Goal: Task Accomplishment & Management: Manage account settings

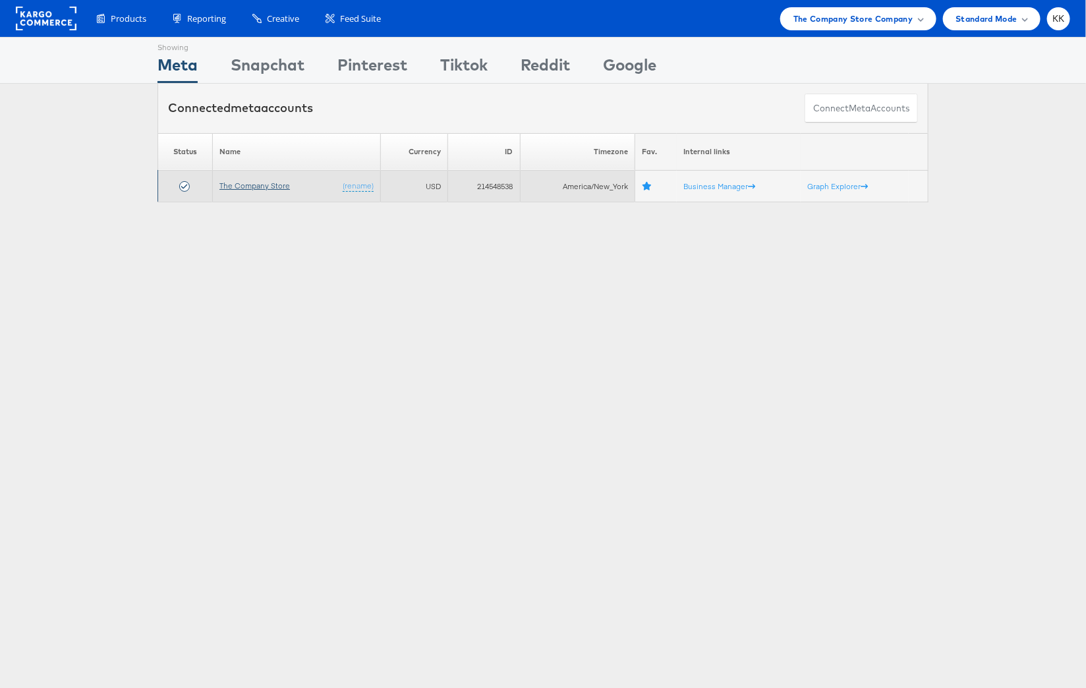
click at [259, 185] on link "The Company Store" at bounding box center [254, 186] width 70 height 10
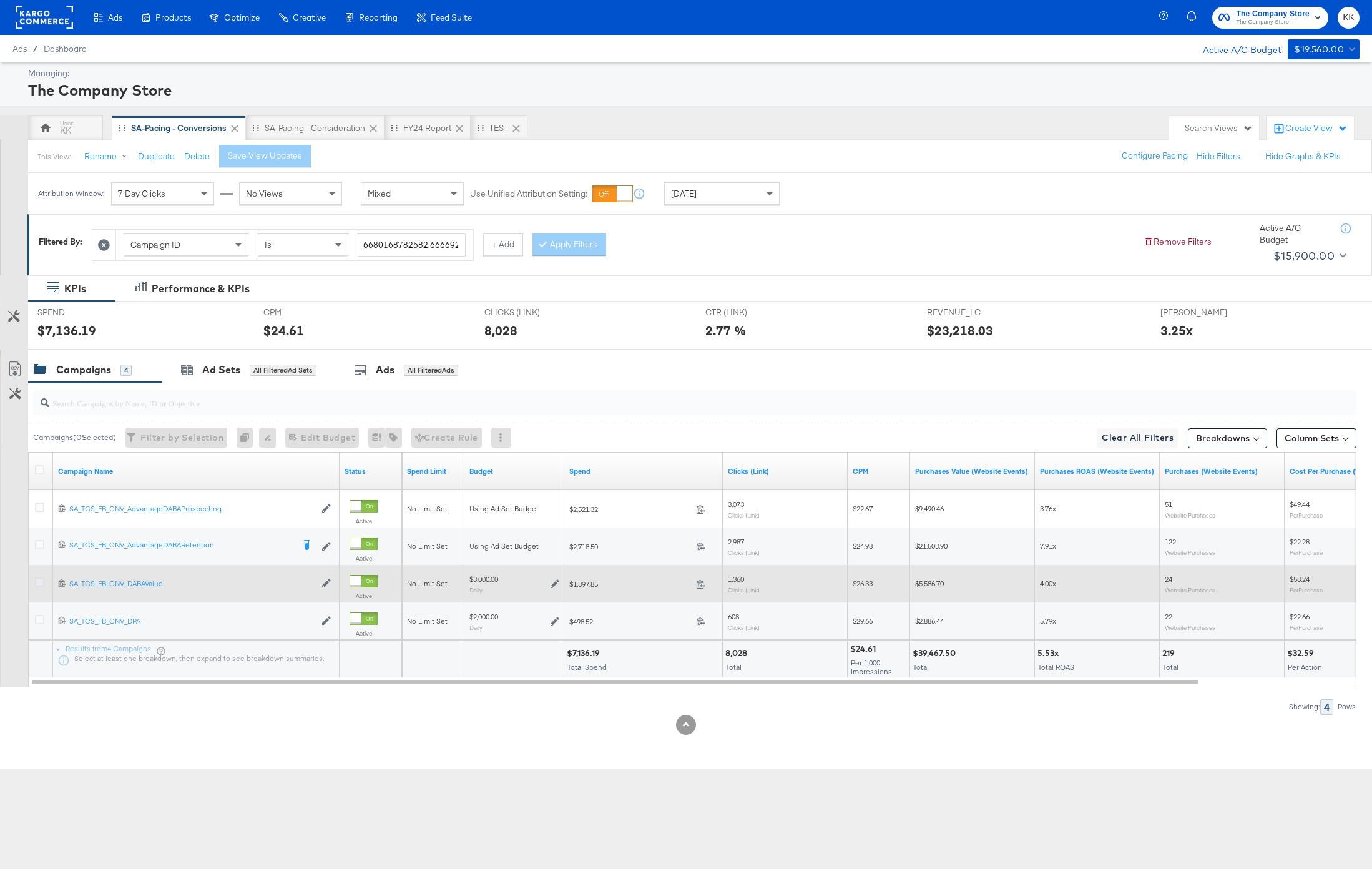
click at [41, 579] on icon at bounding box center [40, 582] width 9 height 9
click at [0, 0] on input "checkbox" at bounding box center [0, 0] width 0 height 0
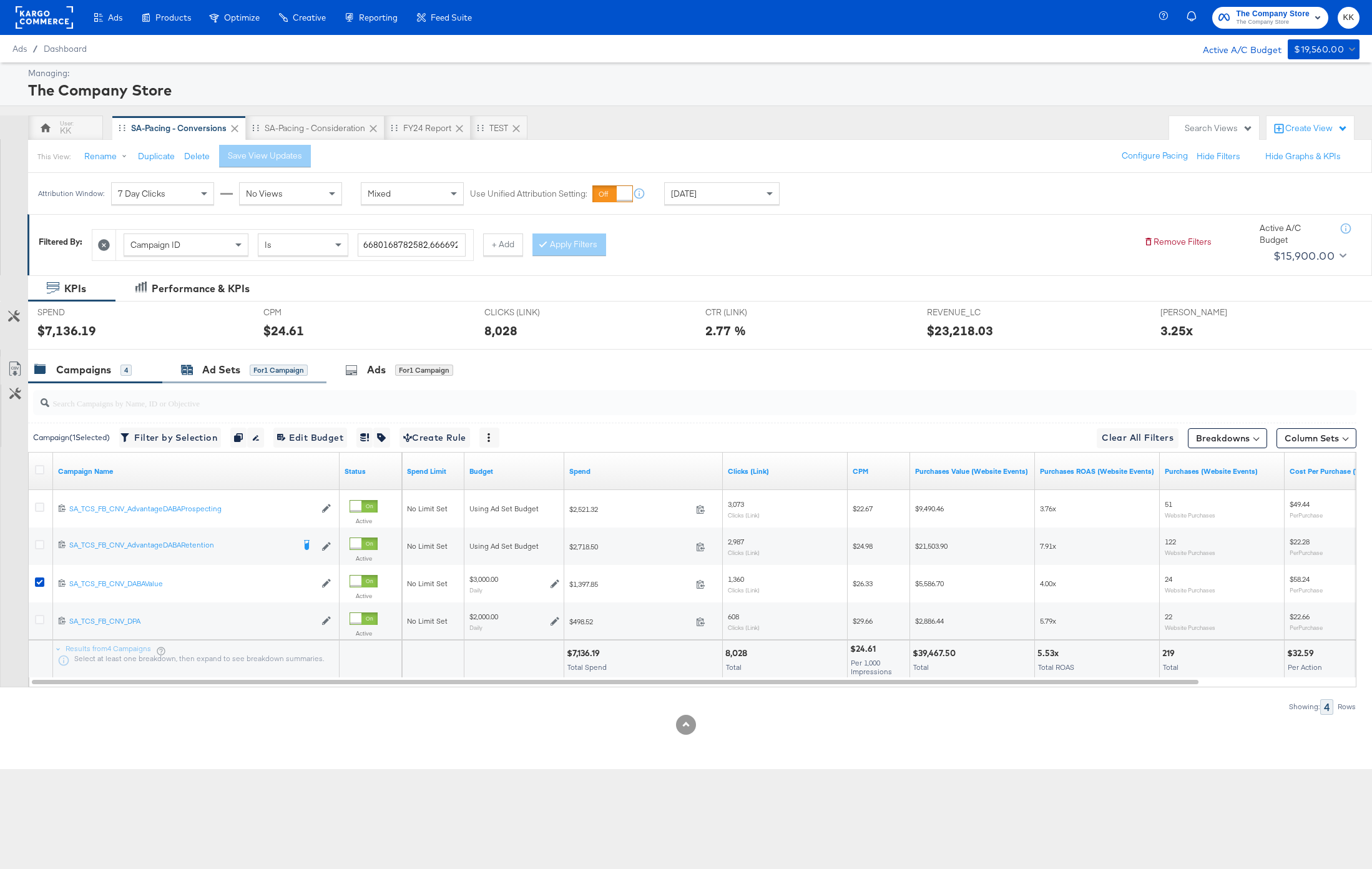
click at [248, 367] on div "Ad Sets for 1 Campaign" at bounding box center [244, 370] width 127 height 14
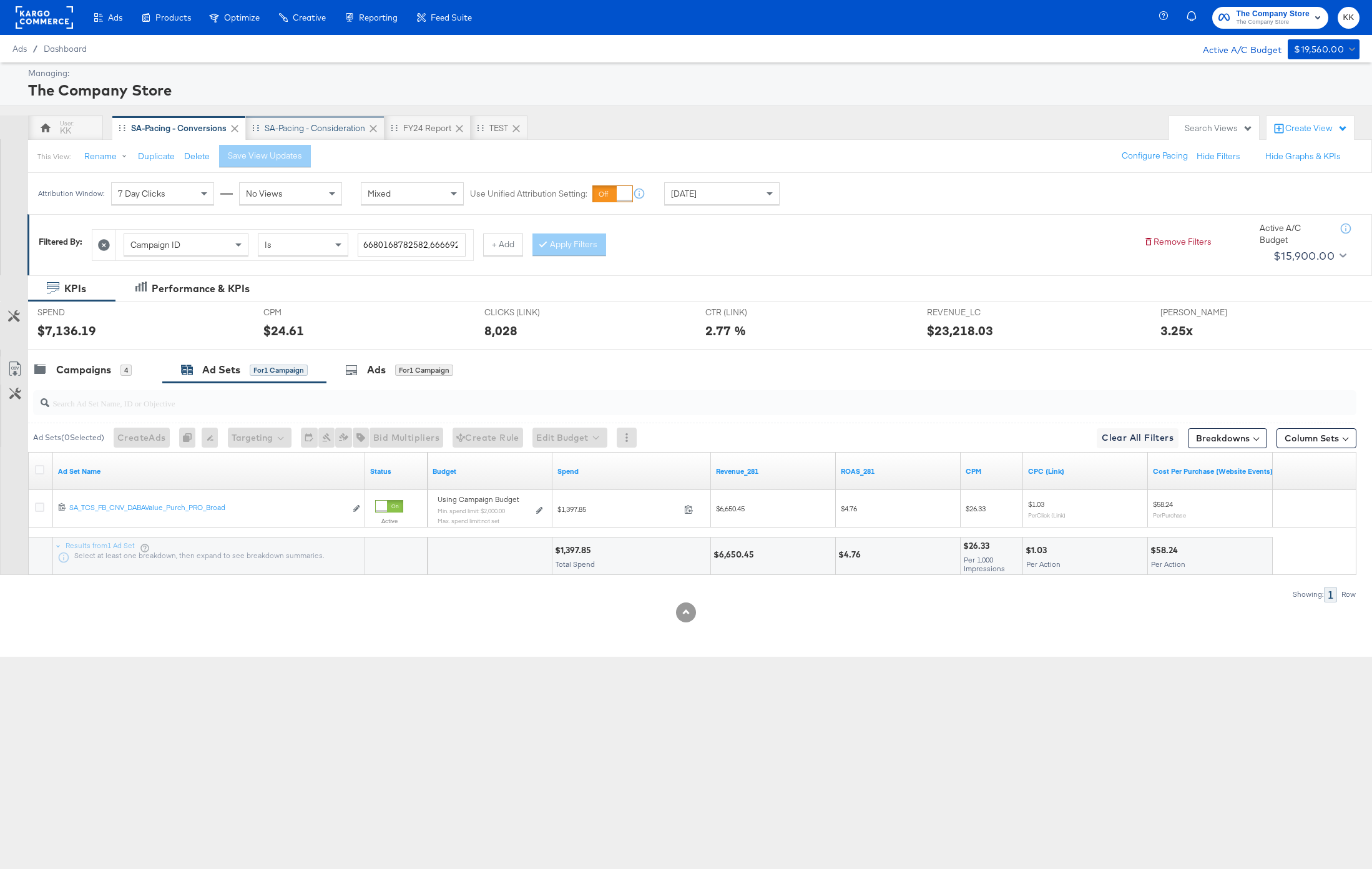
click at [331, 122] on div "SA-Pacing - Consideration" at bounding box center [315, 128] width 100 height 12
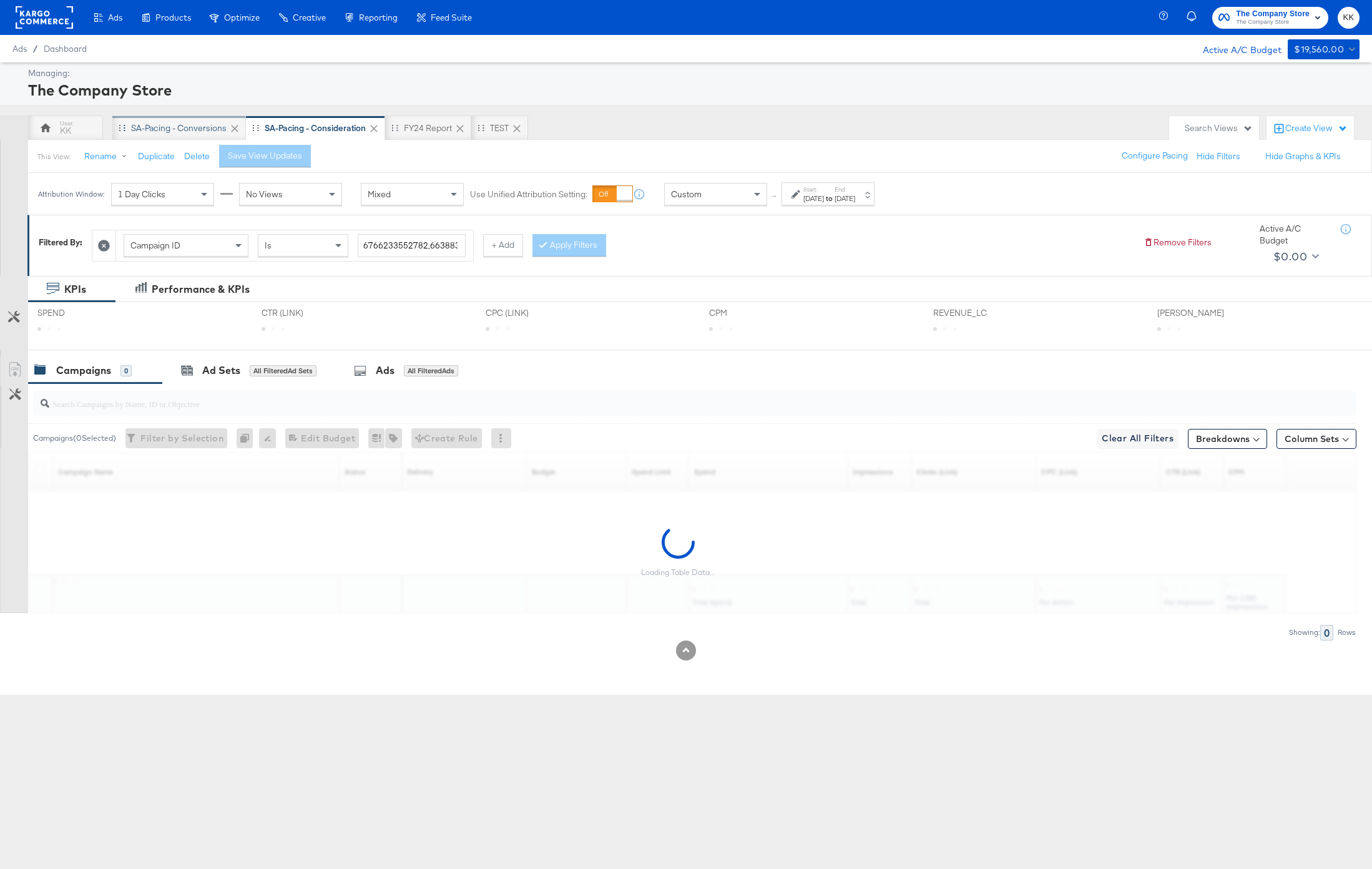
click at [182, 126] on div "SA-Pacing - Conversions" at bounding box center [178, 128] width 96 height 12
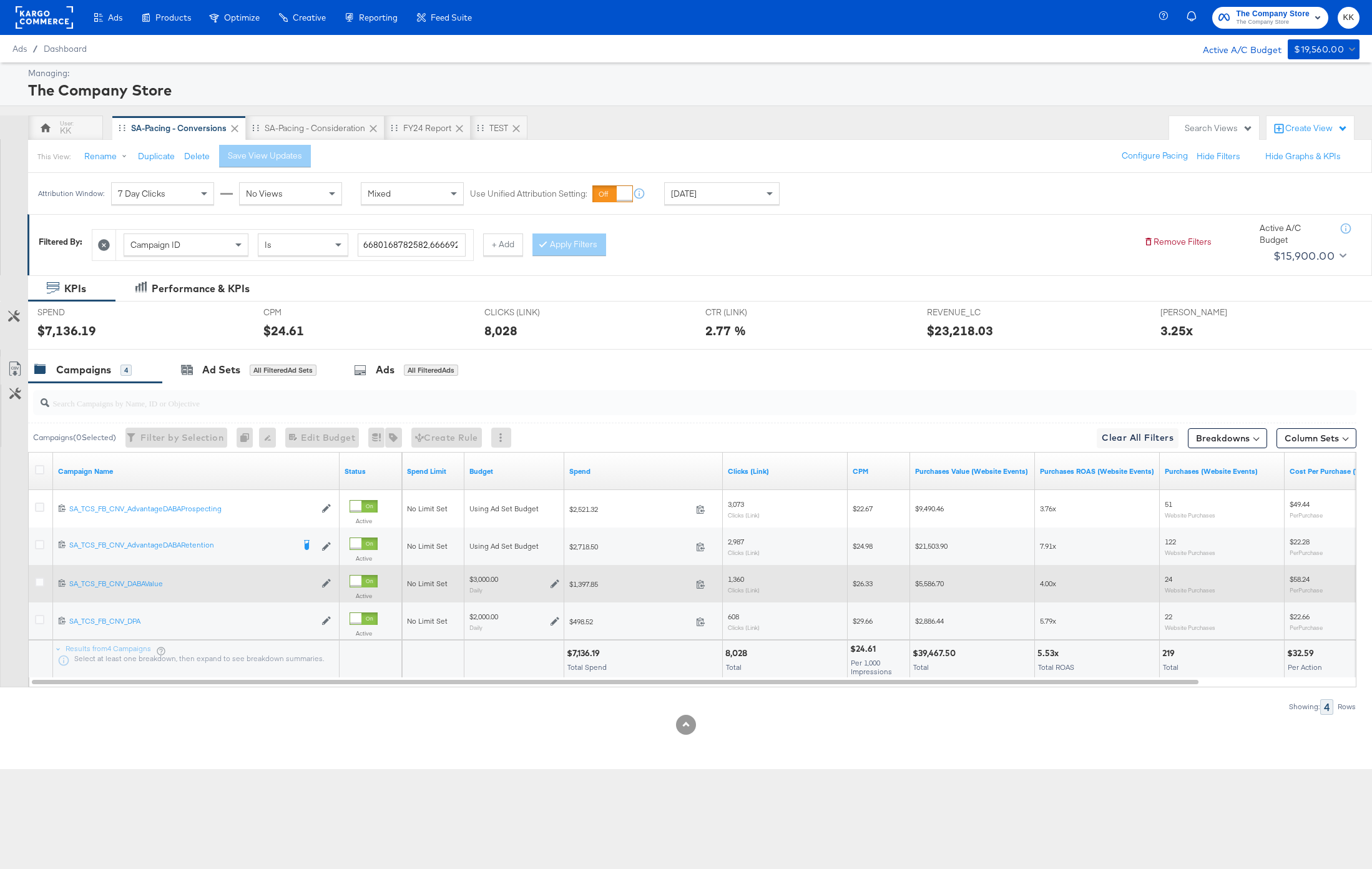
click at [555, 585] on icon at bounding box center [554, 583] width 9 height 9
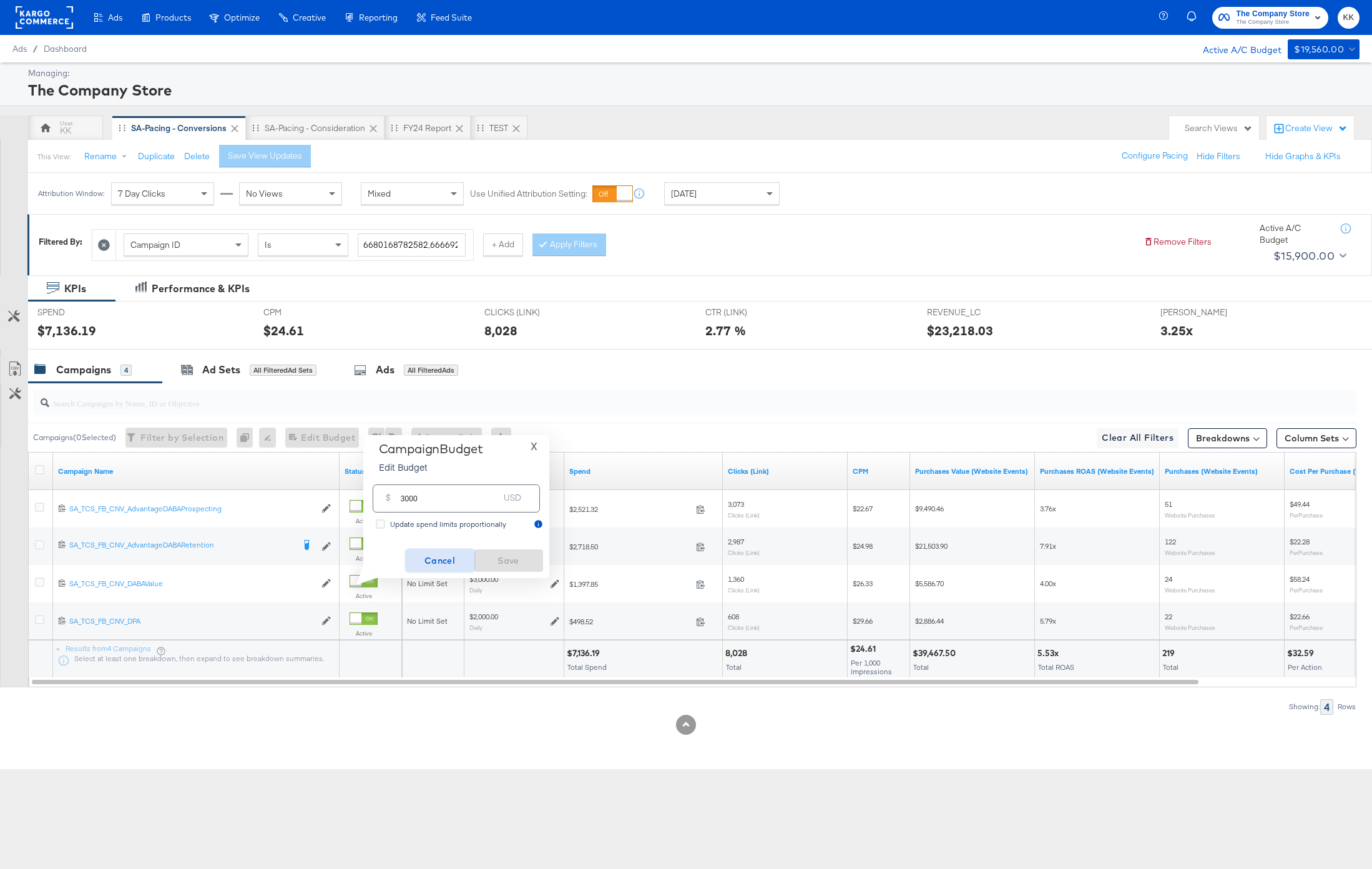
click at [442, 553] on span "Cancel" at bounding box center [441, 561] width 59 height 15
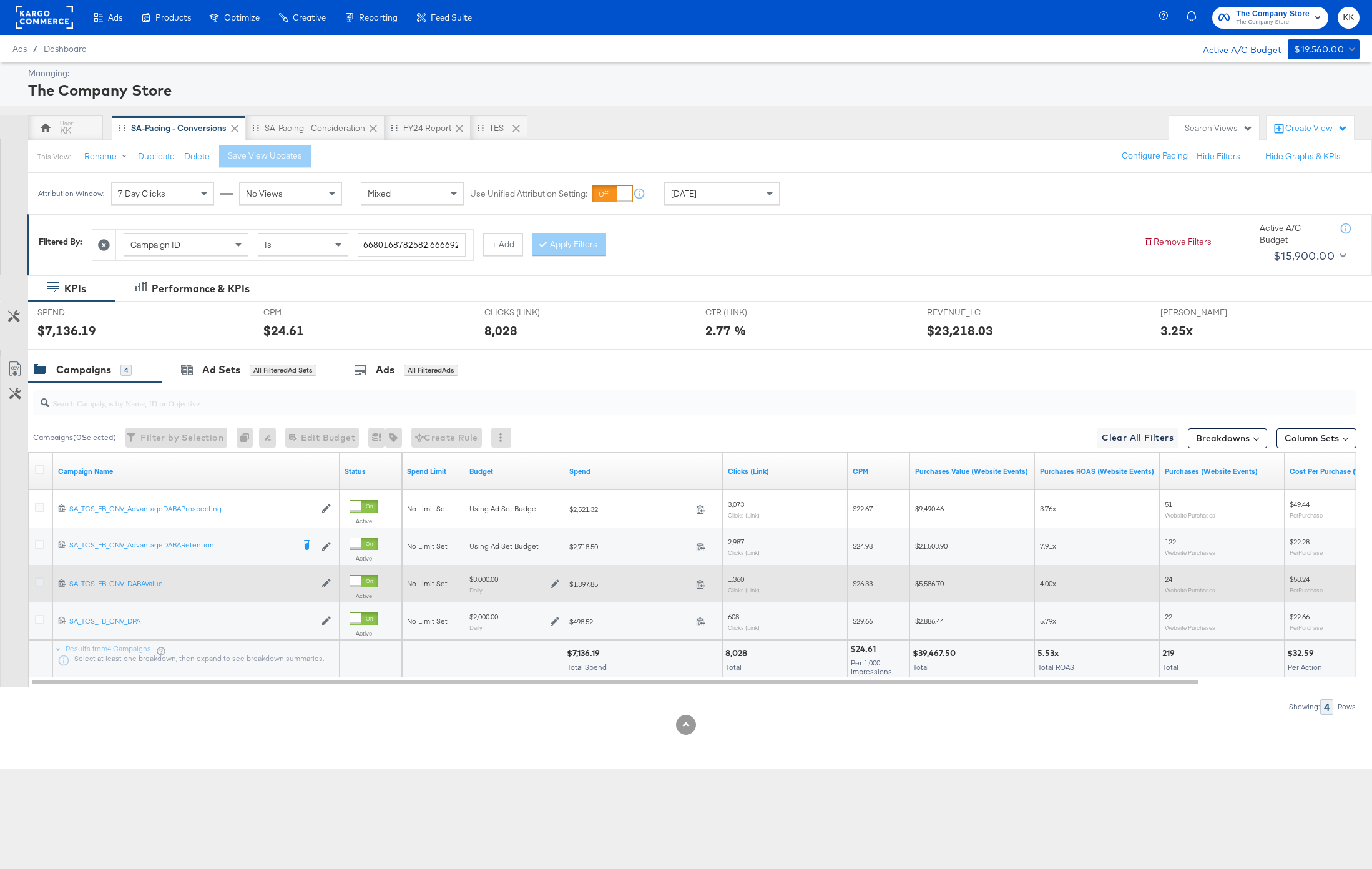
click at [41, 577] on icon at bounding box center [40, 582] width 9 height 9
click at [0, 0] on input "checkbox" at bounding box center [0, 0] width 0 height 0
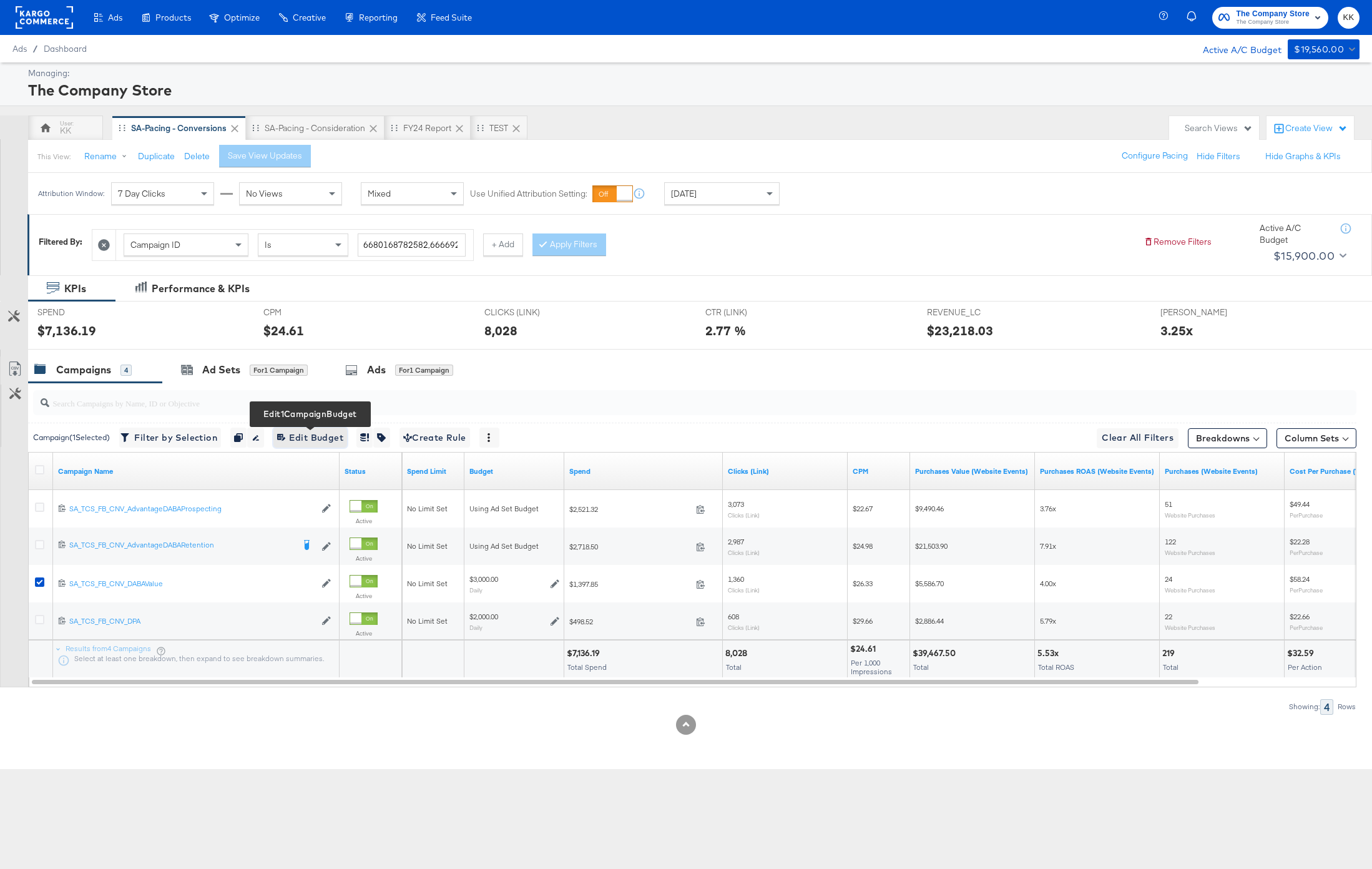
click at [333, 441] on span "Edit 1 Campaign Budget Edit Budget" at bounding box center [311, 438] width 66 height 15
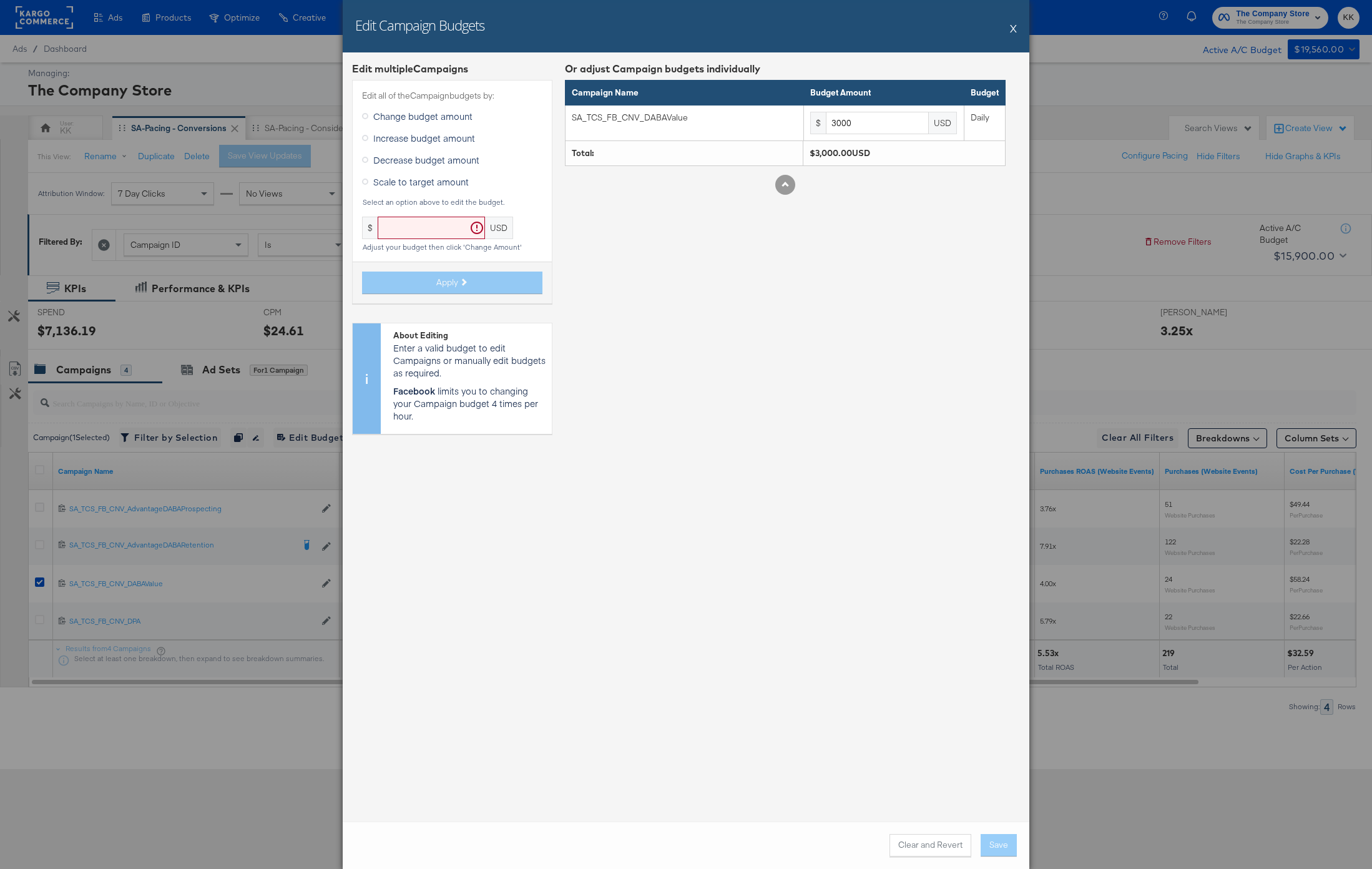
click at [422, 142] on span "Increase budget amount" at bounding box center [424, 137] width 101 height 12
click at [0, 0] on input "Increase budget amount" at bounding box center [0, 0] width 0 height 0
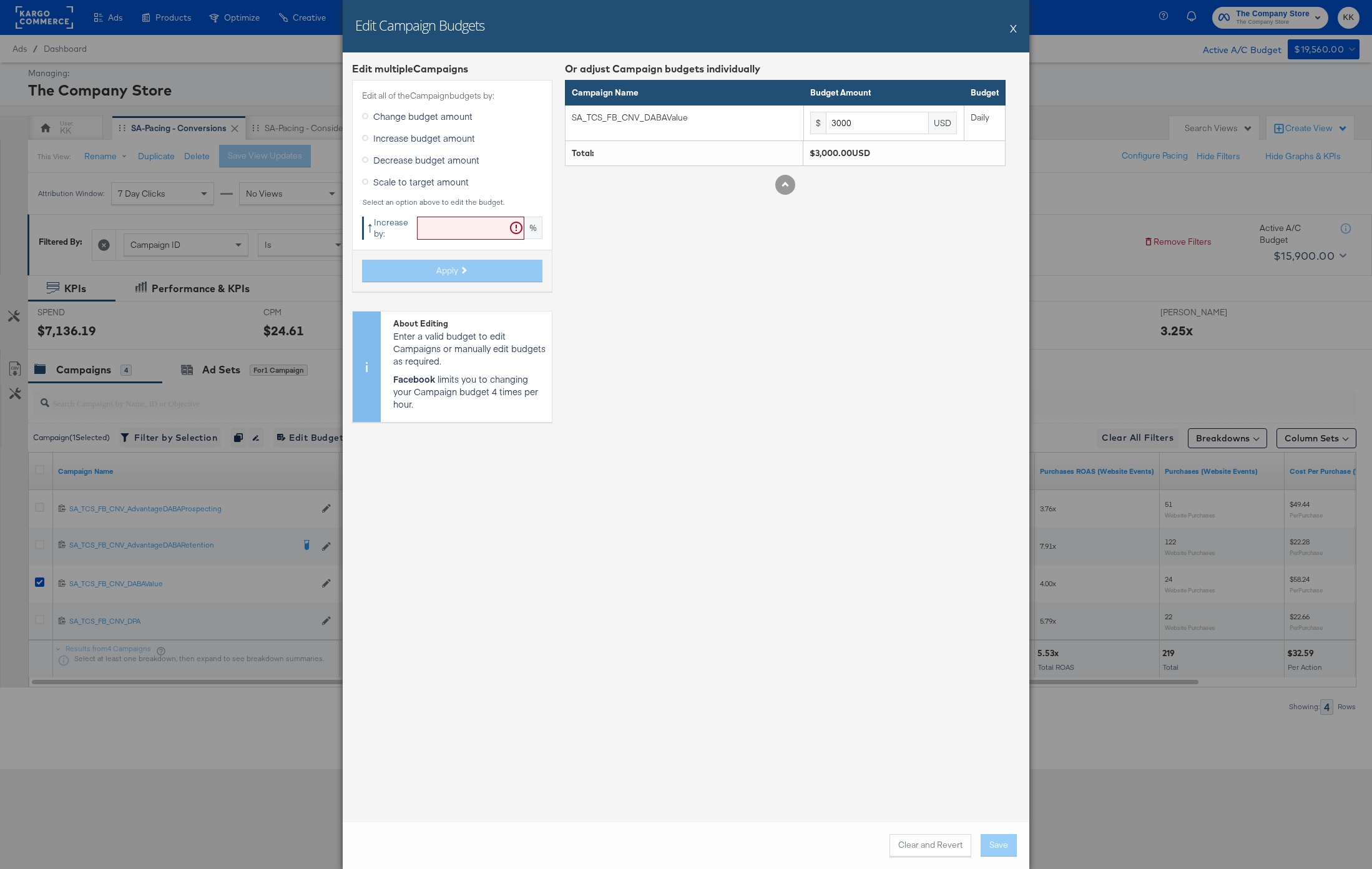
click at [431, 242] on div "Edit all of the Campaign budgets by: Change budget amount Increase budget amoun…" at bounding box center [452, 185] width 200 height 211
click at [449, 228] on input "text" at bounding box center [470, 228] width 107 height 23
type input "19"
click at [481, 274] on button "Apply" at bounding box center [452, 271] width 180 height 23
type input "3570"
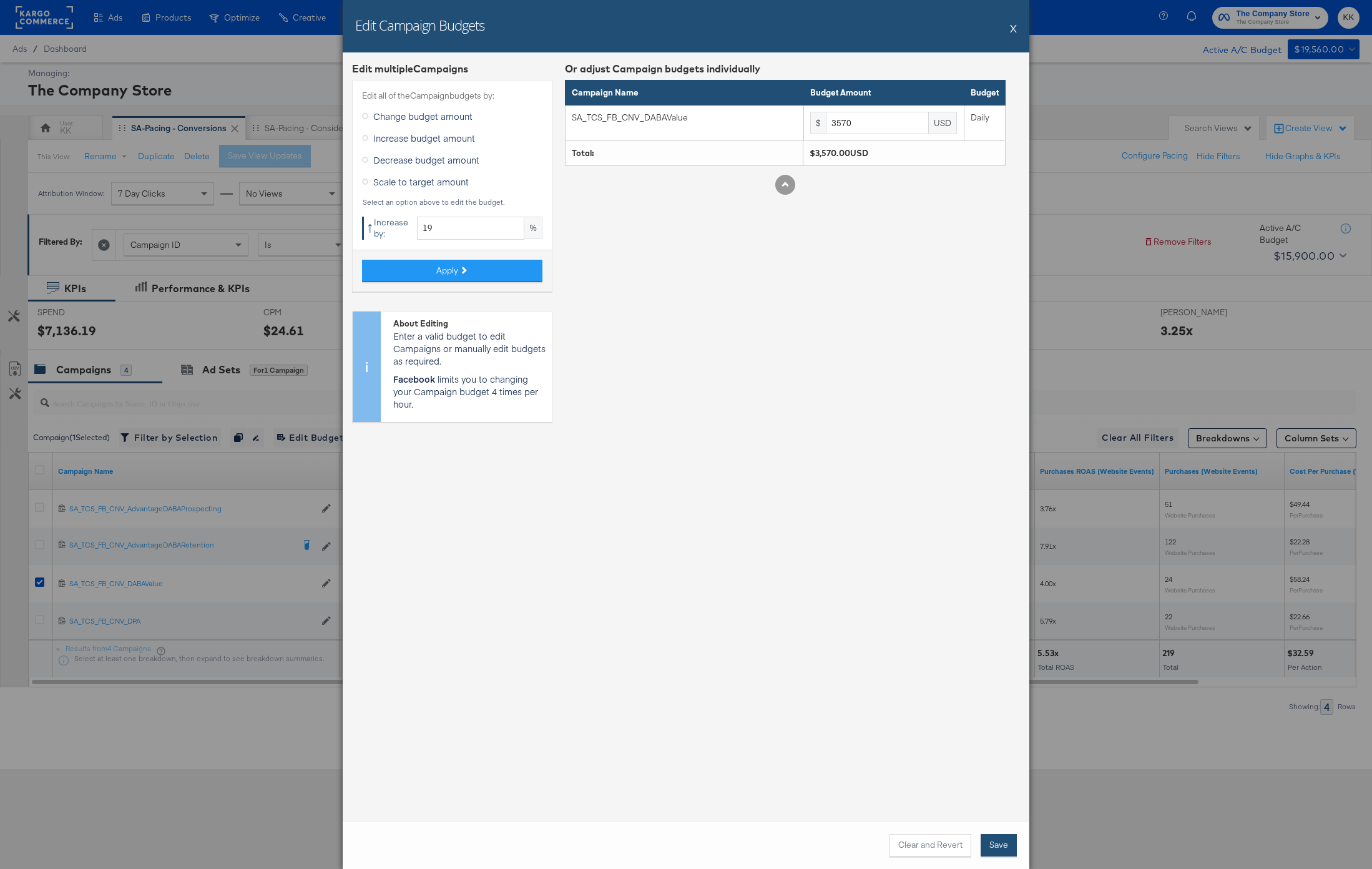
click at [1002, 842] on button "Save" at bounding box center [999, 845] width 36 height 23
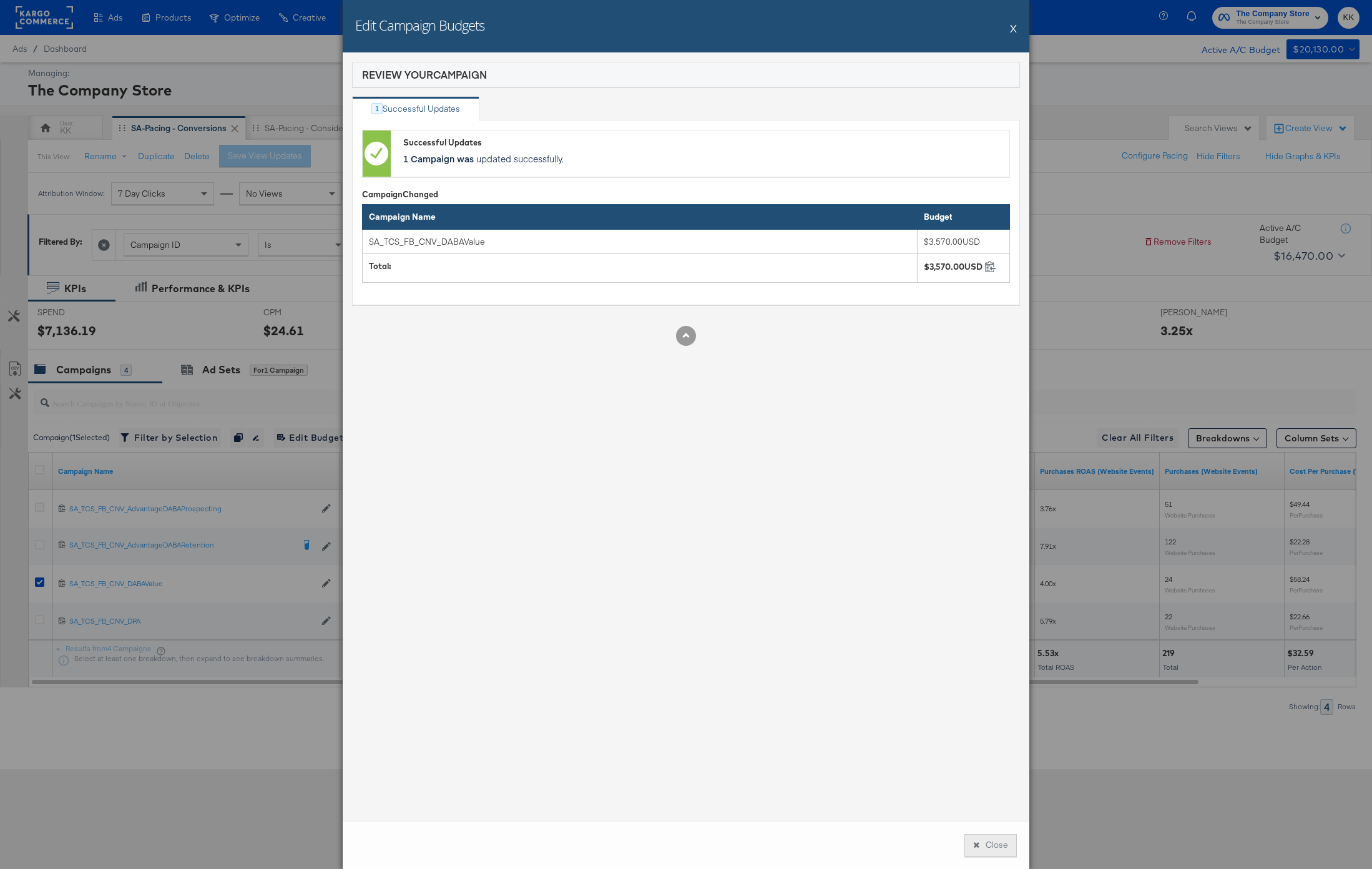
click at [974, 835] on button "Close" at bounding box center [990, 845] width 52 height 23
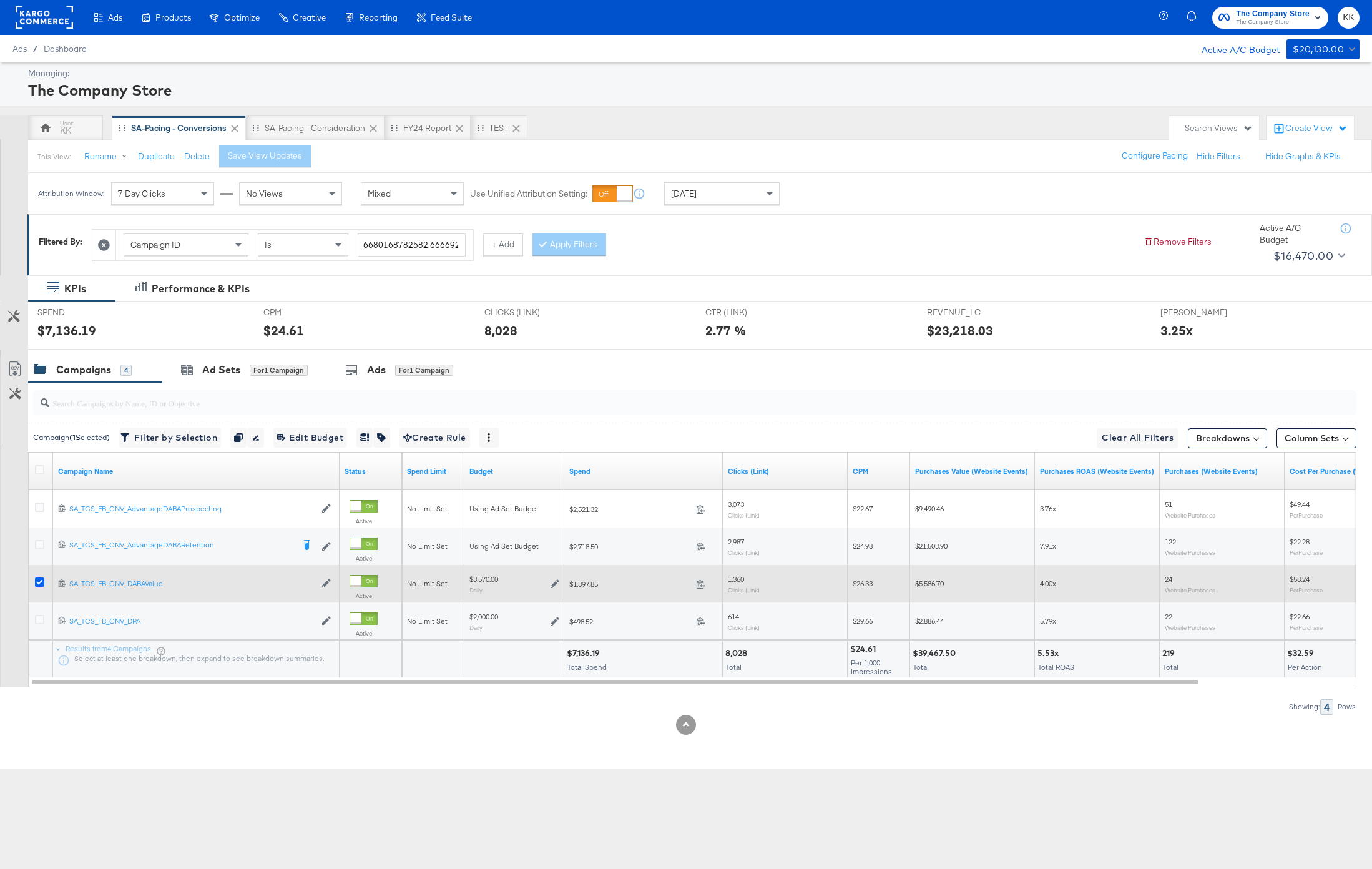
click at [38, 584] on icon at bounding box center [40, 582] width 9 height 9
click at [0, 0] on input "checkbox" at bounding box center [0, 0] width 0 height 0
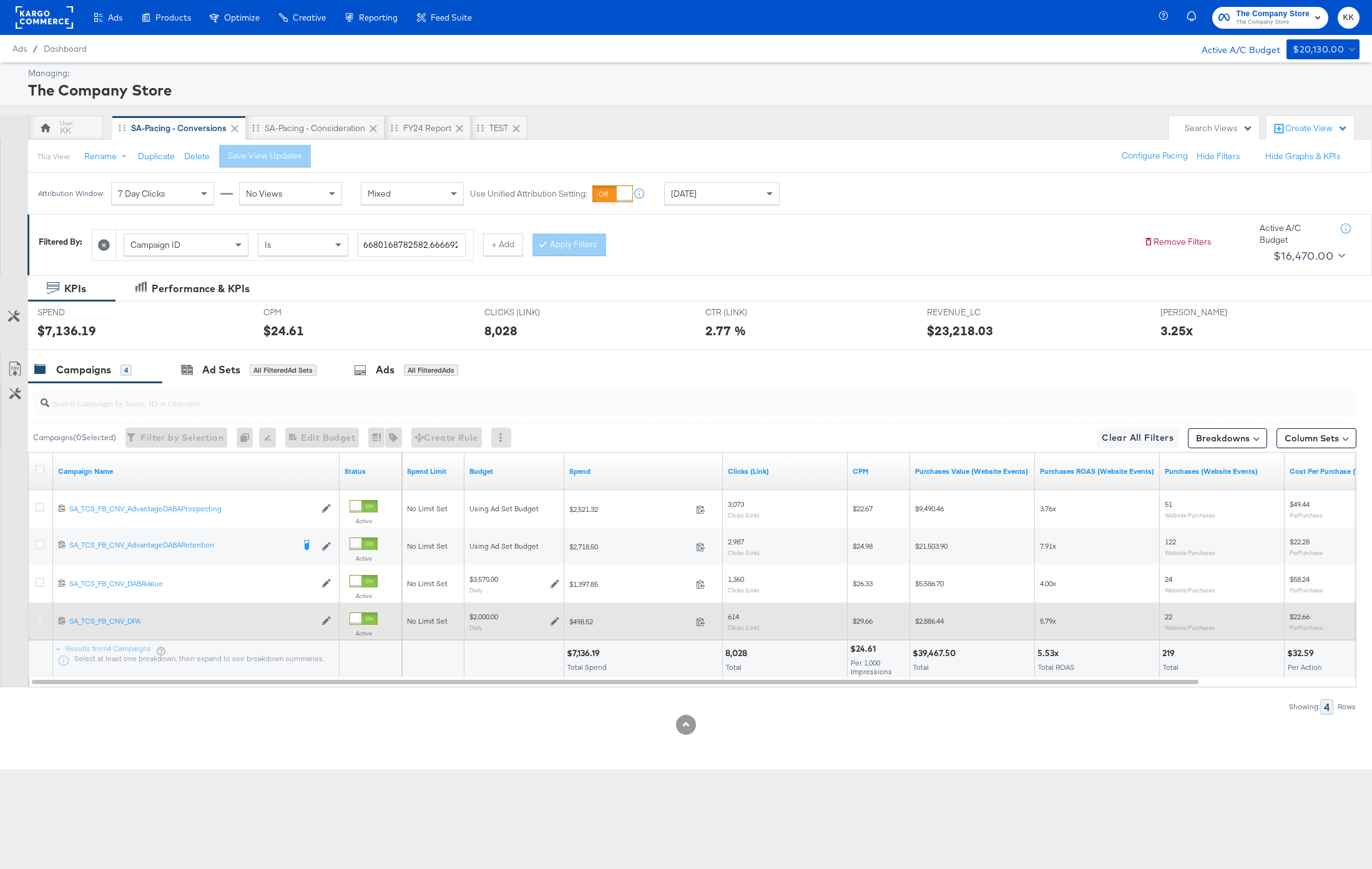
click at [37, 618] on icon at bounding box center [40, 620] width 9 height 9
click at [0, 0] on input "checkbox" at bounding box center [0, 0] width 0 height 0
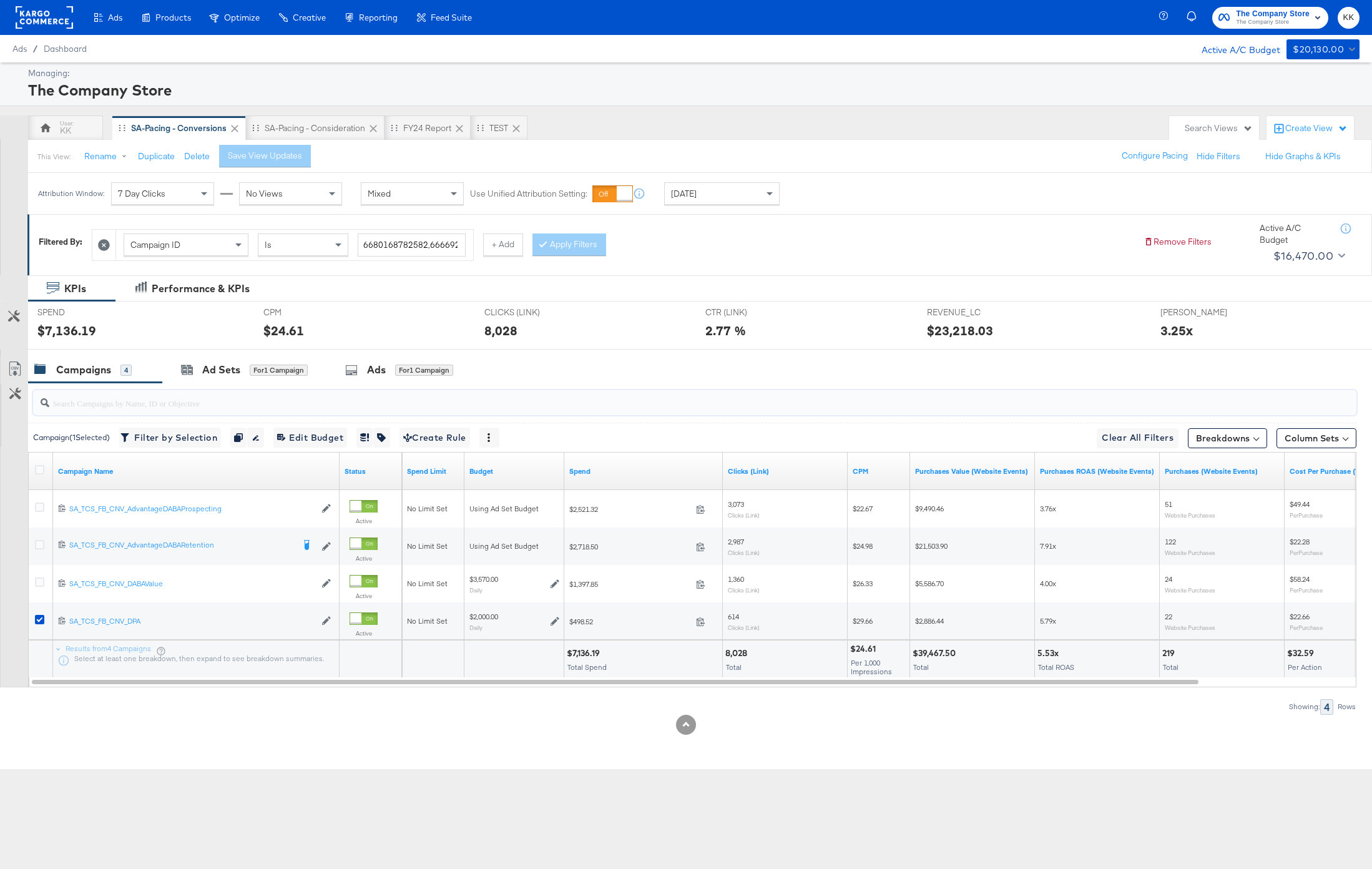
click at [229, 392] on input "search" at bounding box center [641, 398] width 1184 height 25
click at [229, 367] on div "Ad Sets" at bounding box center [221, 370] width 38 height 14
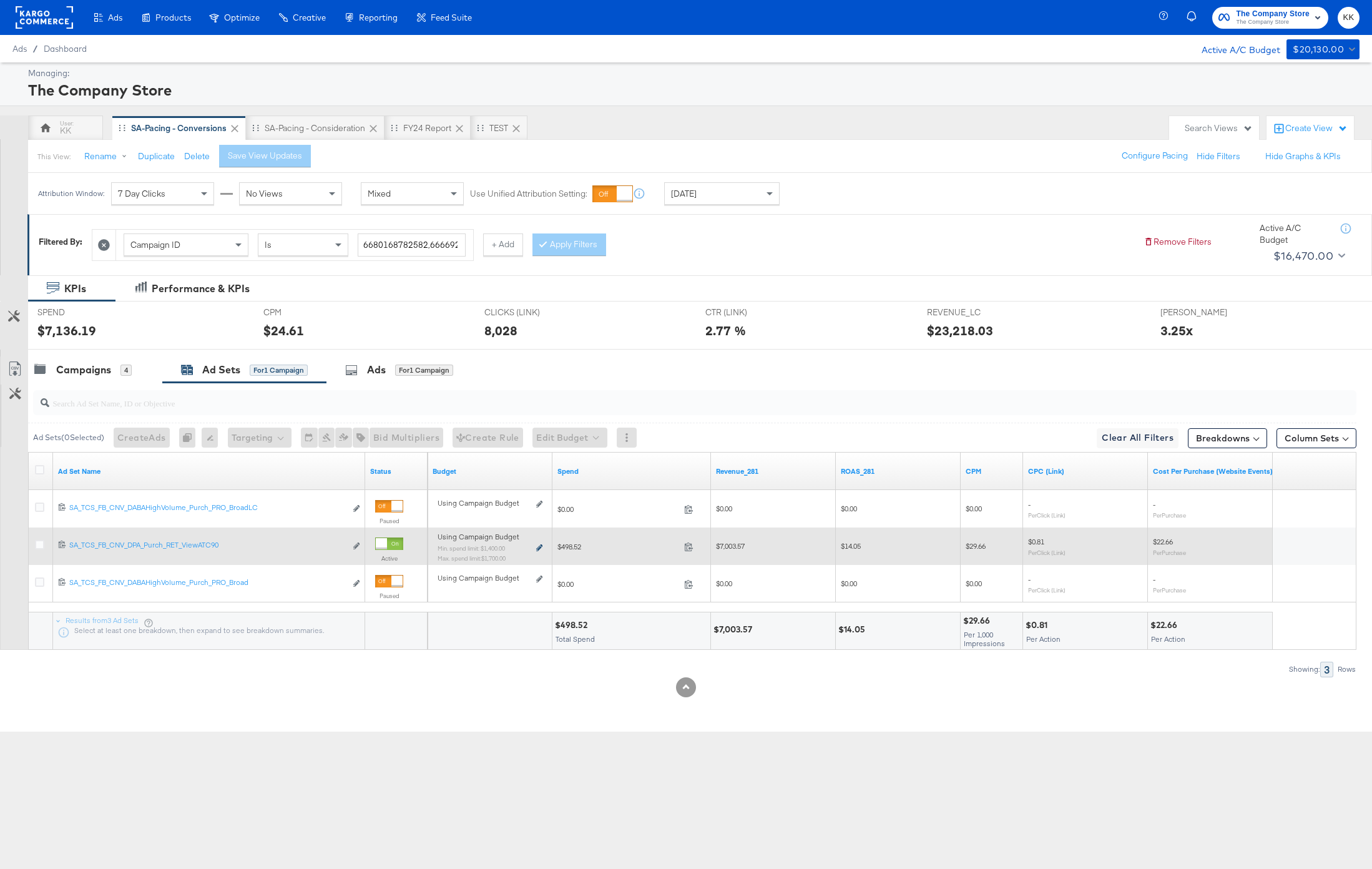
click at [539, 548] on icon at bounding box center [539, 548] width 7 height 7
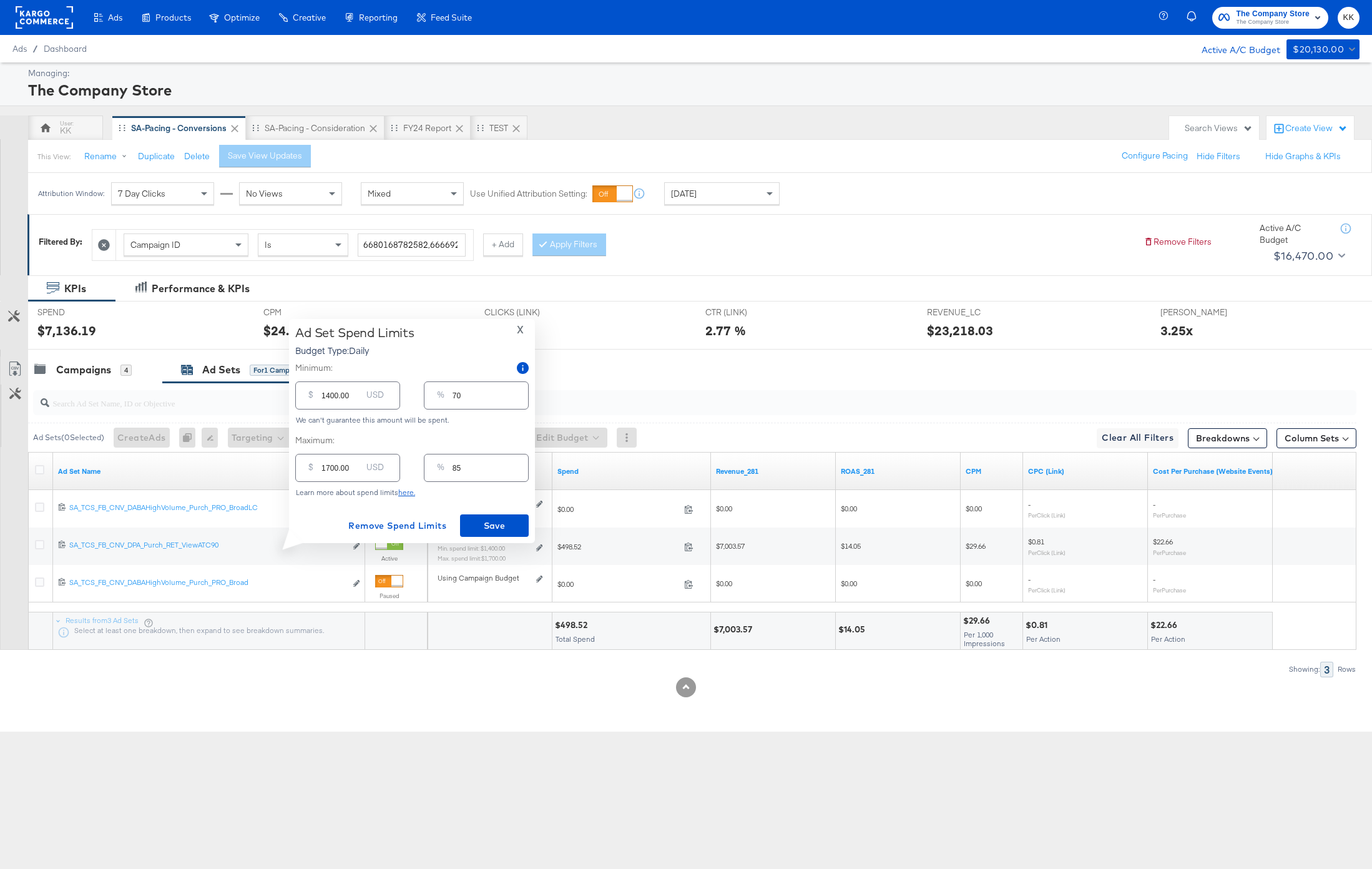
click at [329, 397] on input "1400.00" at bounding box center [341, 390] width 40 height 27
type input "100.00"
type input "5"
type input "1600.00"
type input "80"
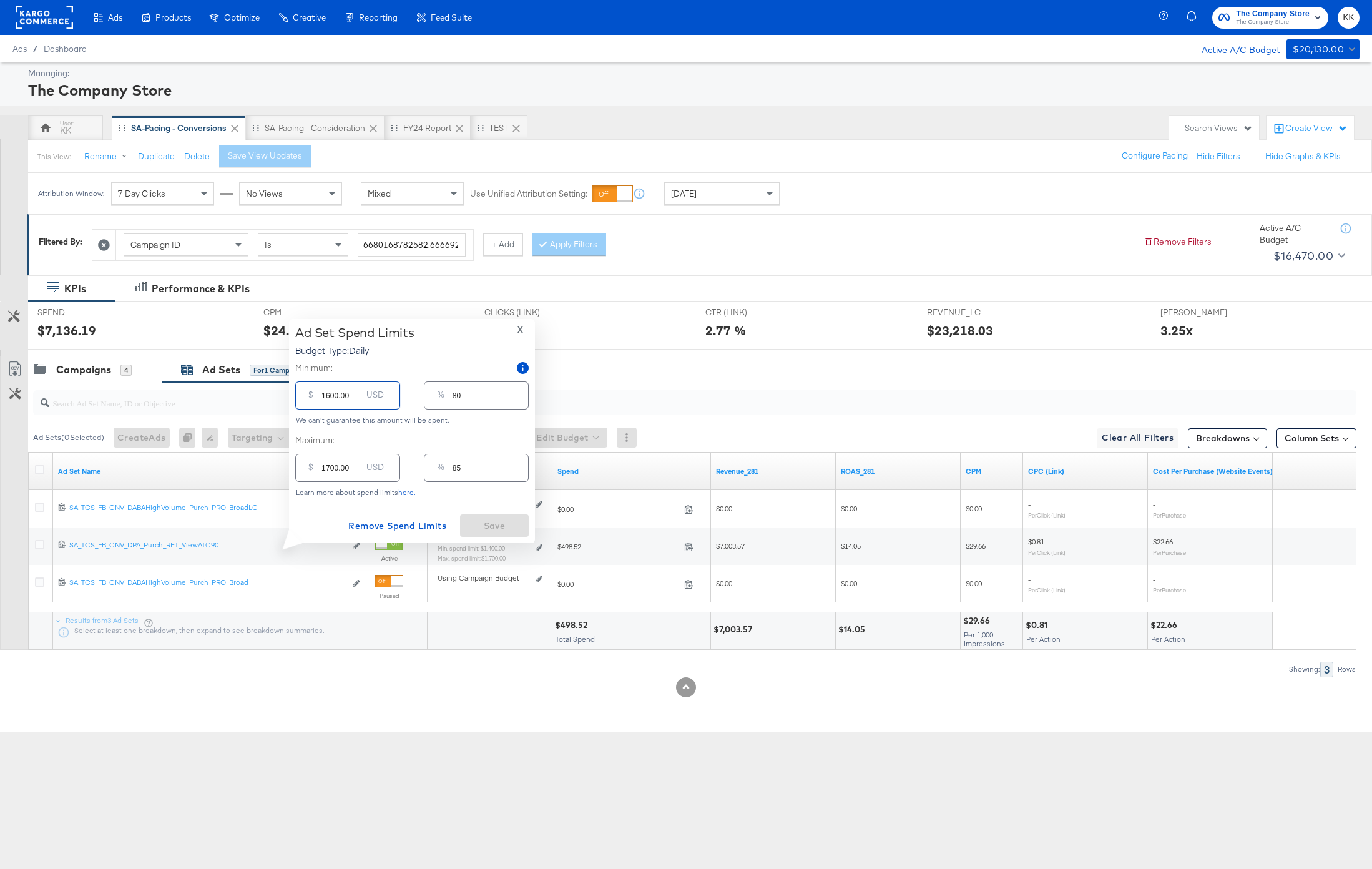
type input "1600.00"
click at [522, 322] on span "X" at bounding box center [520, 330] width 7 height 17
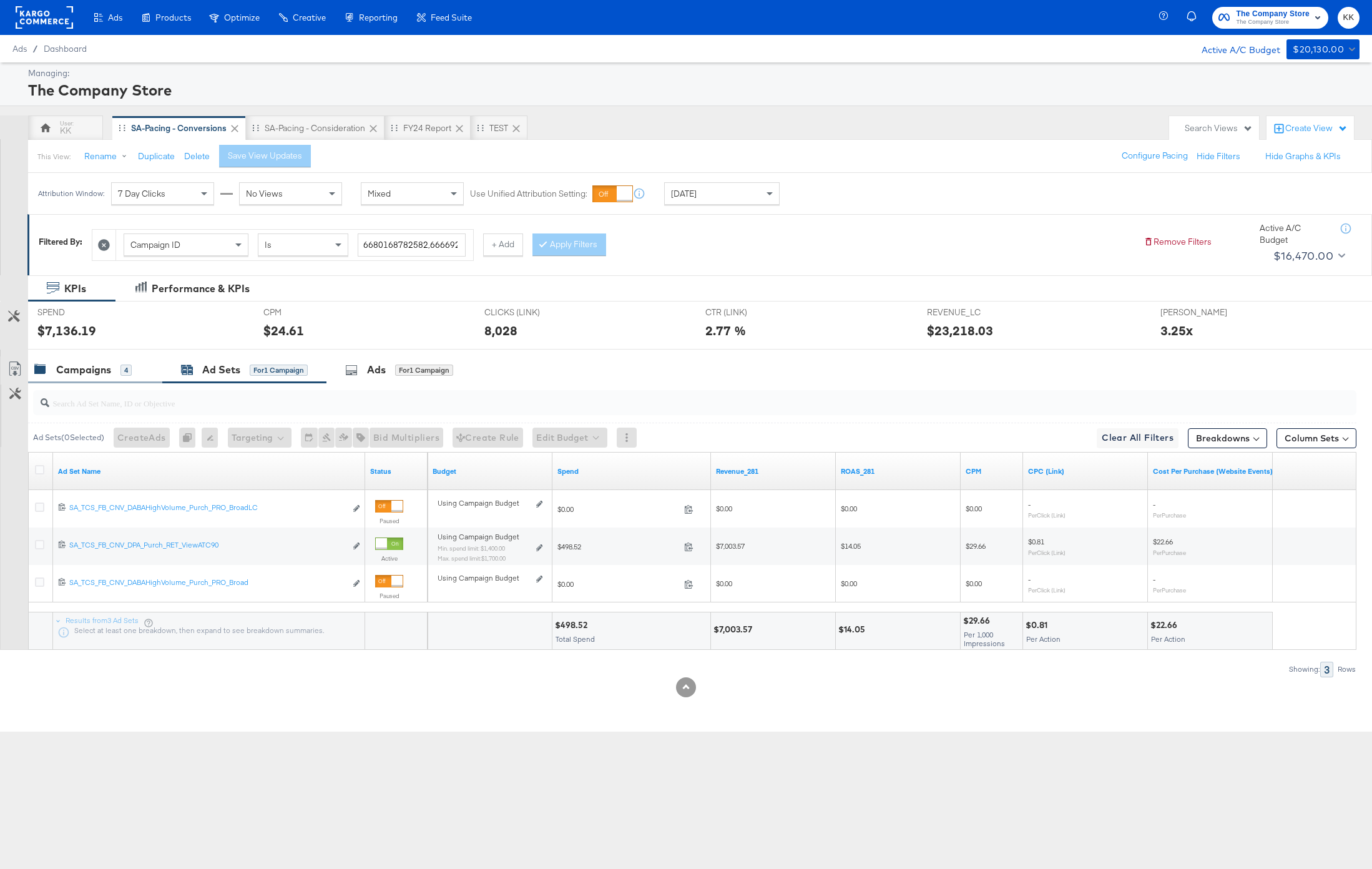
click at [101, 358] on div "Campaigns 4" at bounding box center [96, 370] width 135 height 27
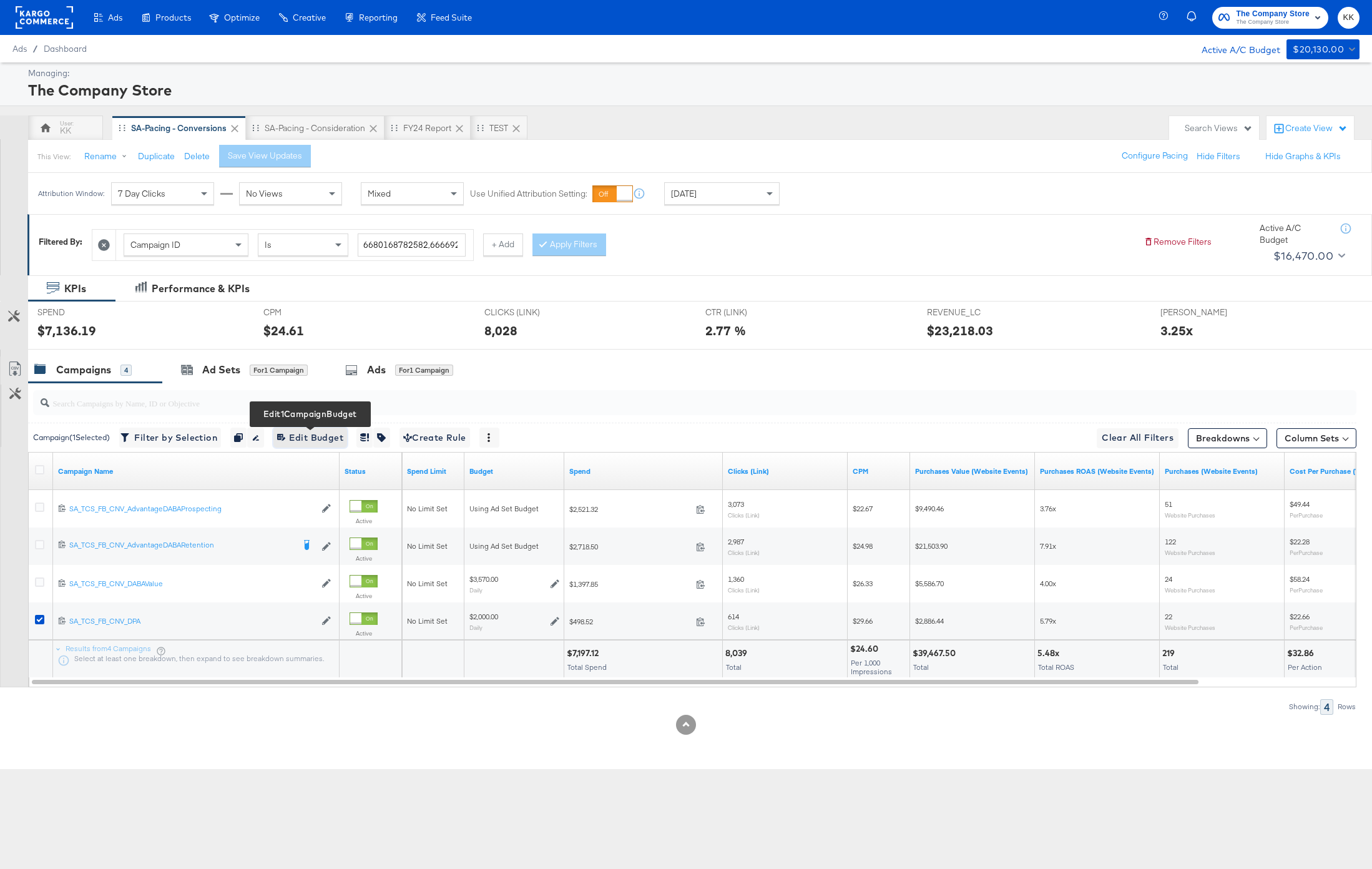
click at [323, 438] on span "Edit 1 Campaign Budget Edit Budget" at bounding box center [311, 438] width 66 height 15
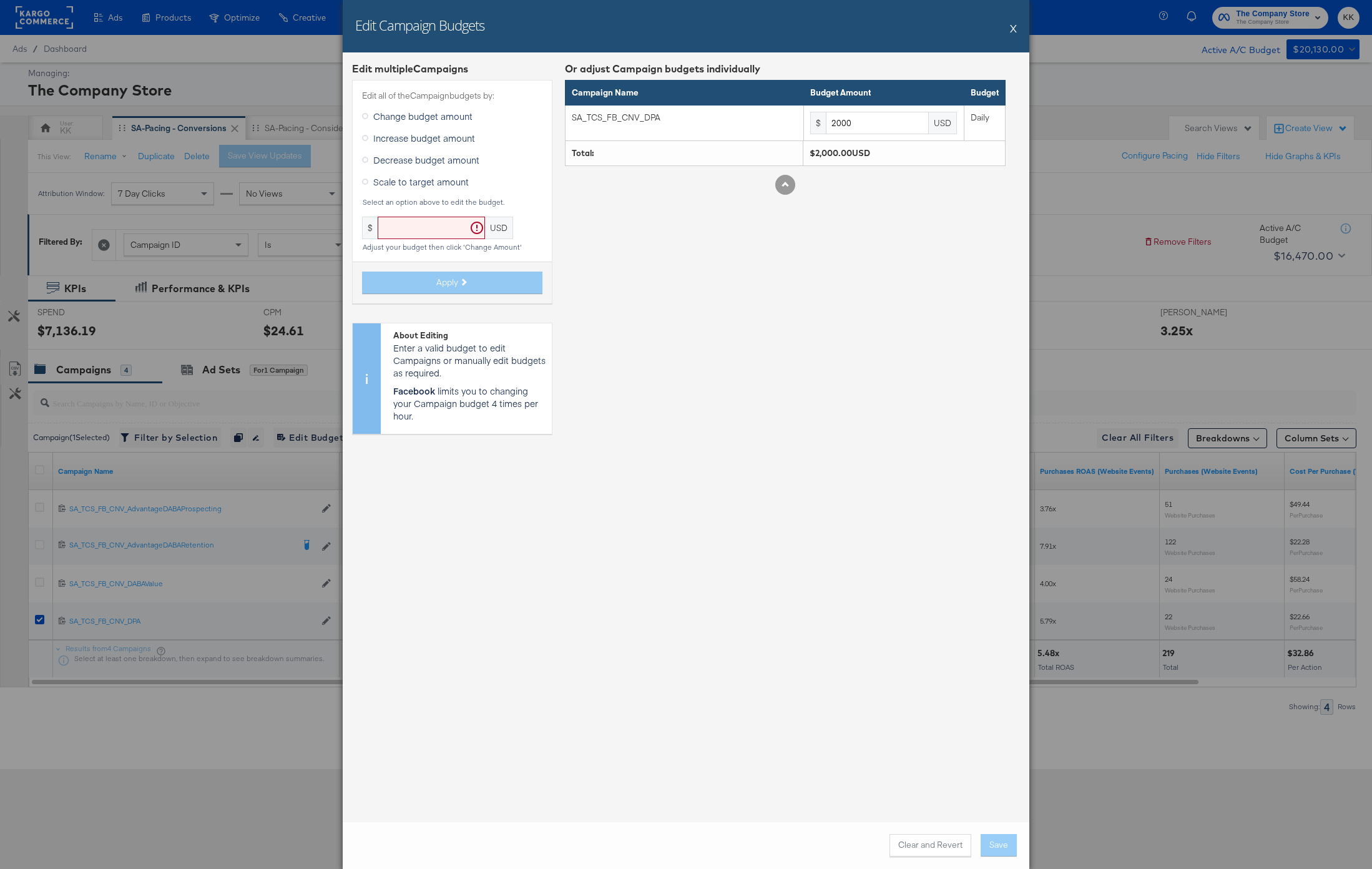
click at [414, 138] on span "Increase budget amount" at bounding box center [424, 137] width 101 height 12
click at [0, 0] on input "Increase budget amount" at bounding box center [0, 0] width 0 height 0
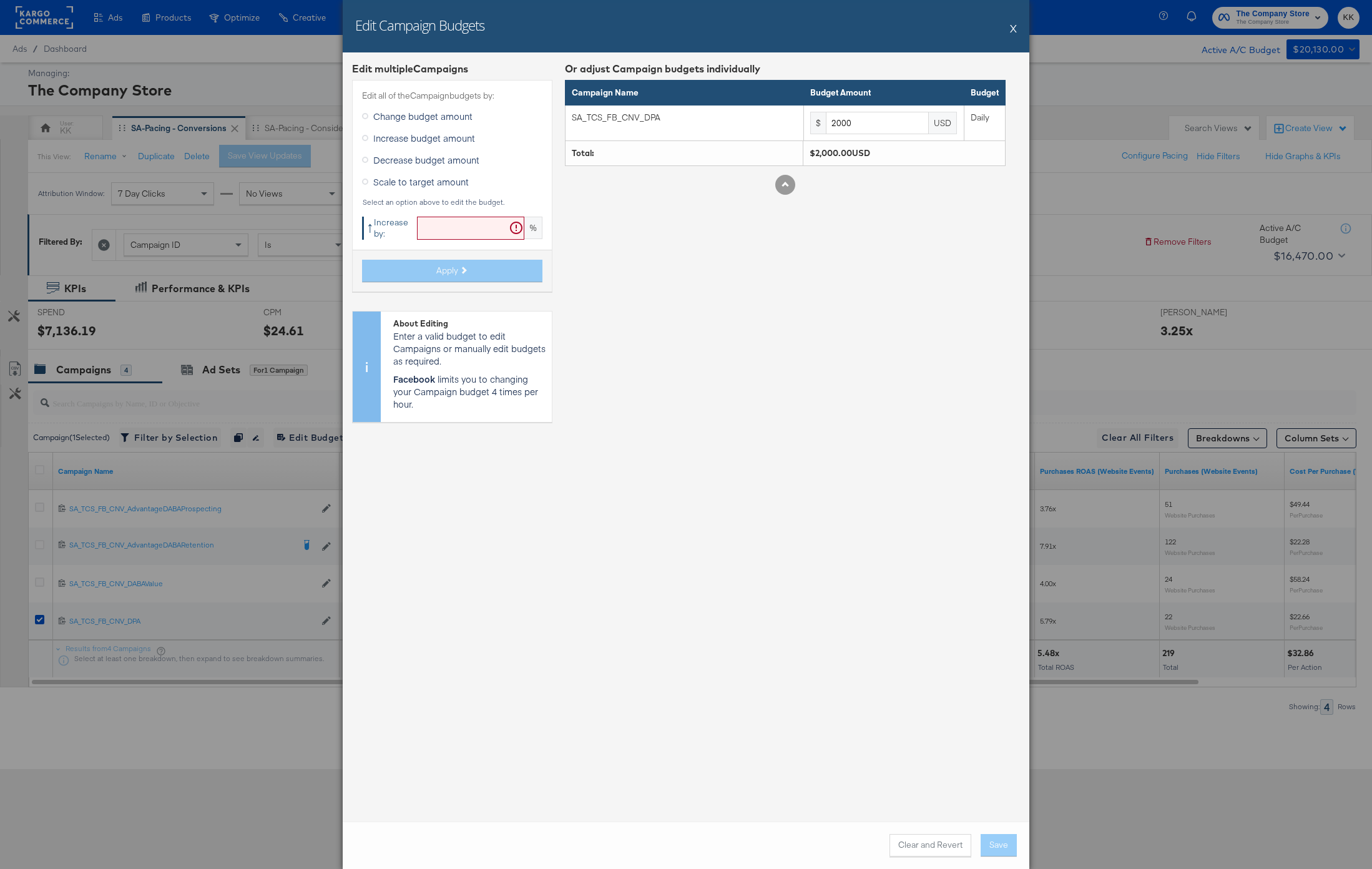
click at [440, 241] on div "Edit all of the Campaign budgets by: Change budget amount Increase budget amoun…" at bounding box center [452, 185] width 200 height 211
click at [457, 233] on input "text" at bounding box center [470, 228] width 107 height 23
type input "19"
click at [469, 263] on button "Apply" at bounding box center [452, 271] width 180 height 23
click at [487, 267] on button "Apply" at bounding box center [452, 271] width 180 height 23
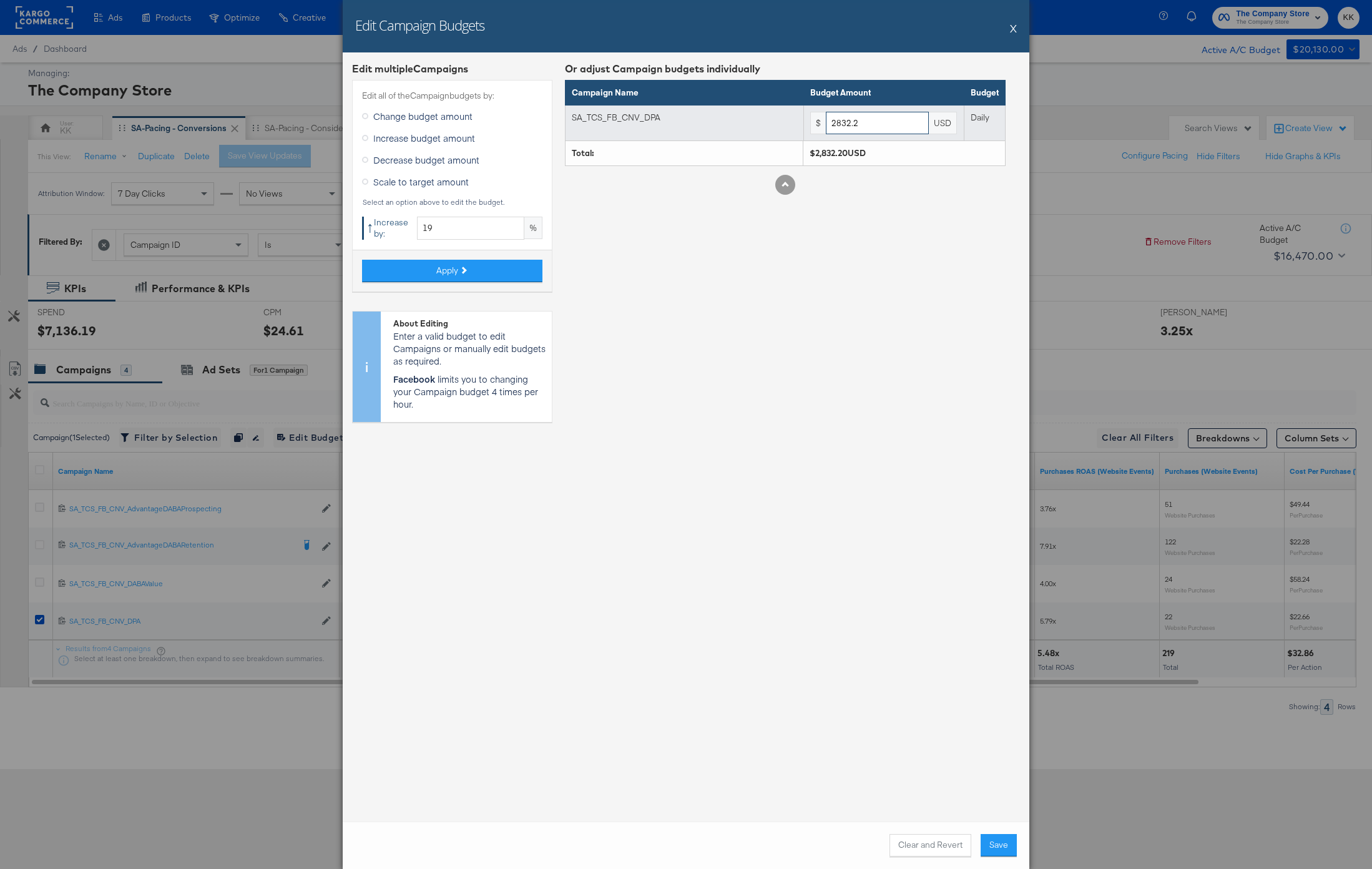
click at [883, 129] on input "2832.2" at bounding box center [877, 123] width 103 height 23
type input "2832"
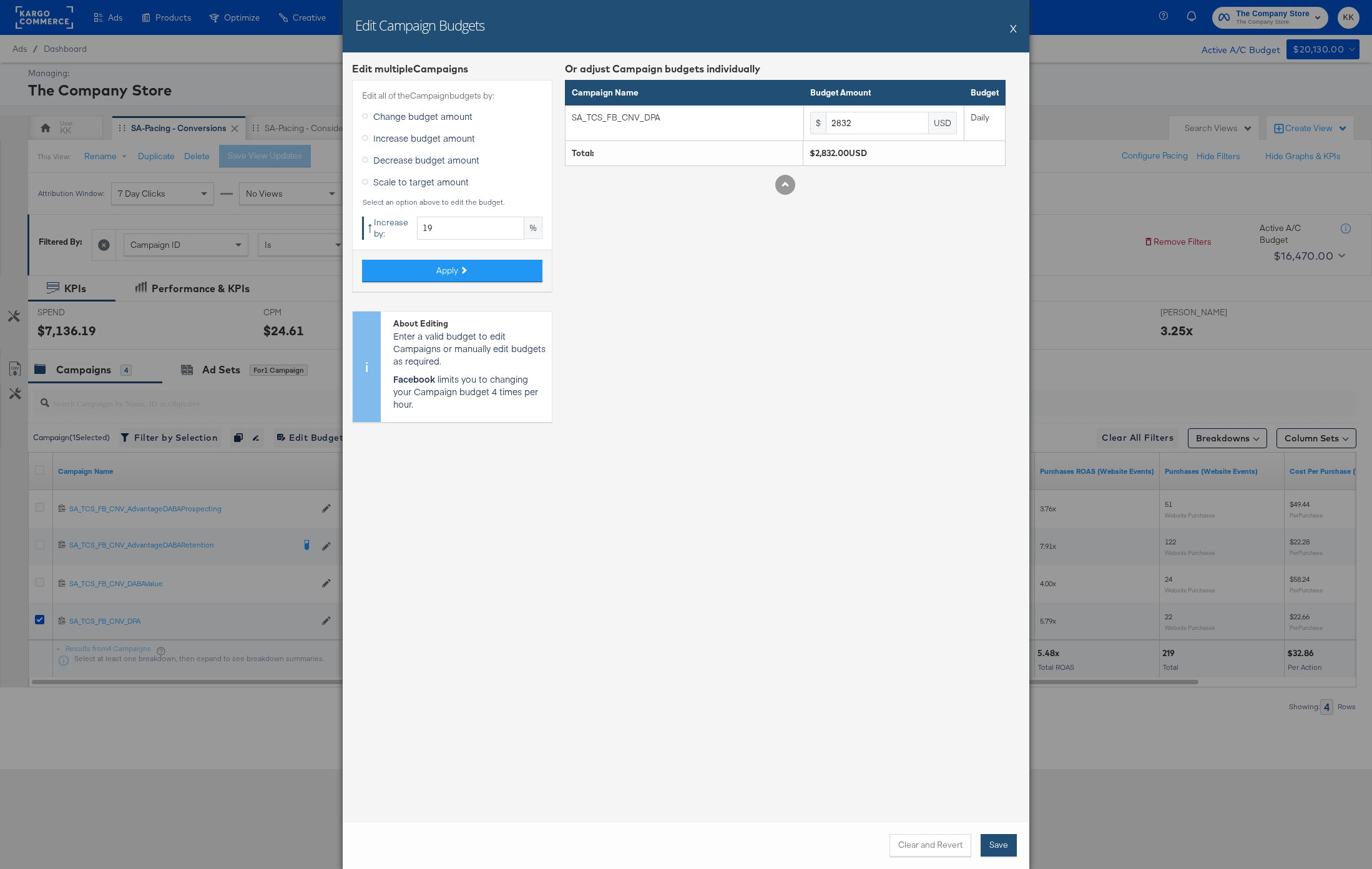
click at [995, 837] on button "Save" at bounding box center [999, 845] width 36 height 23
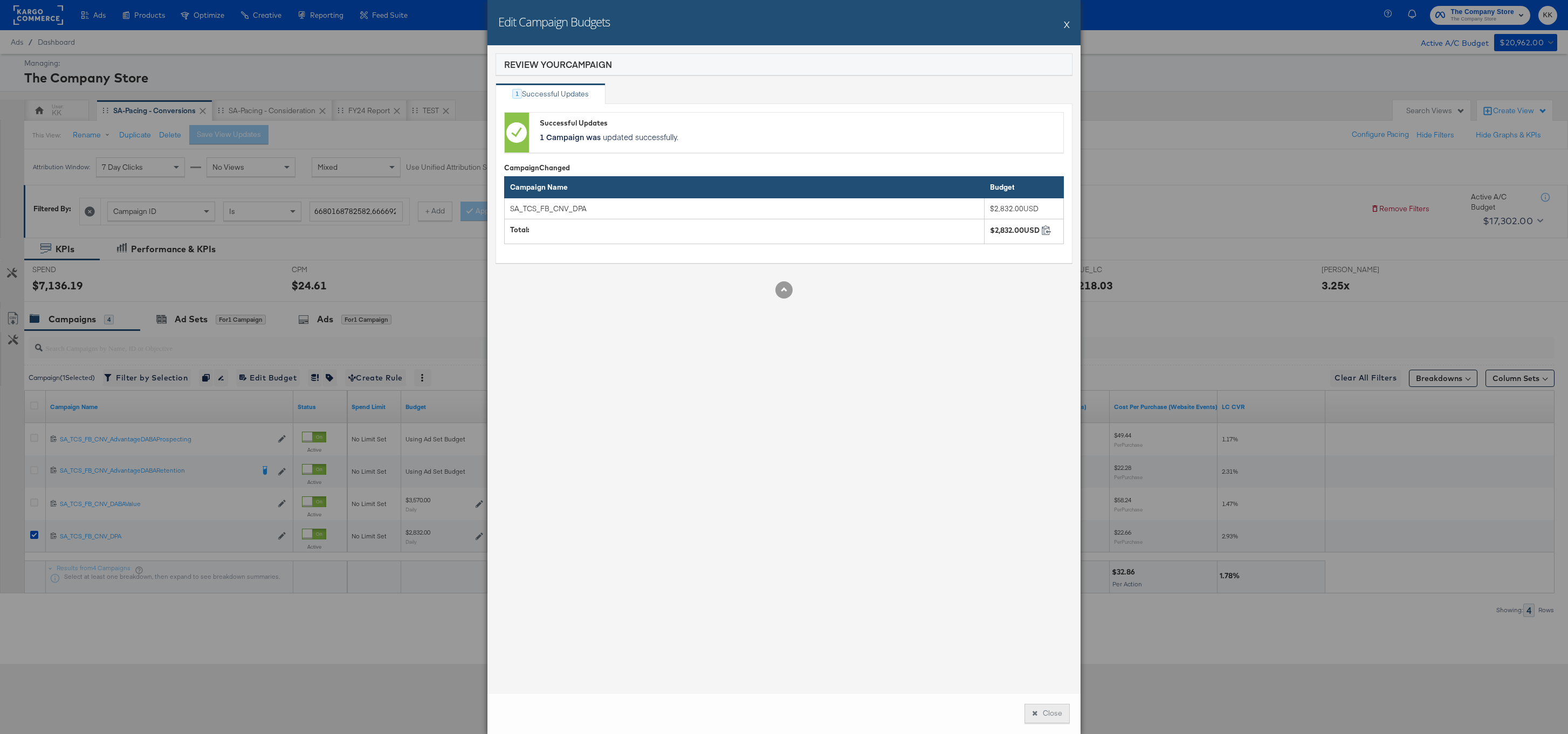
click at [1050, 715] on button "Close" at bounding box center [1047, 714] width 45 height 20
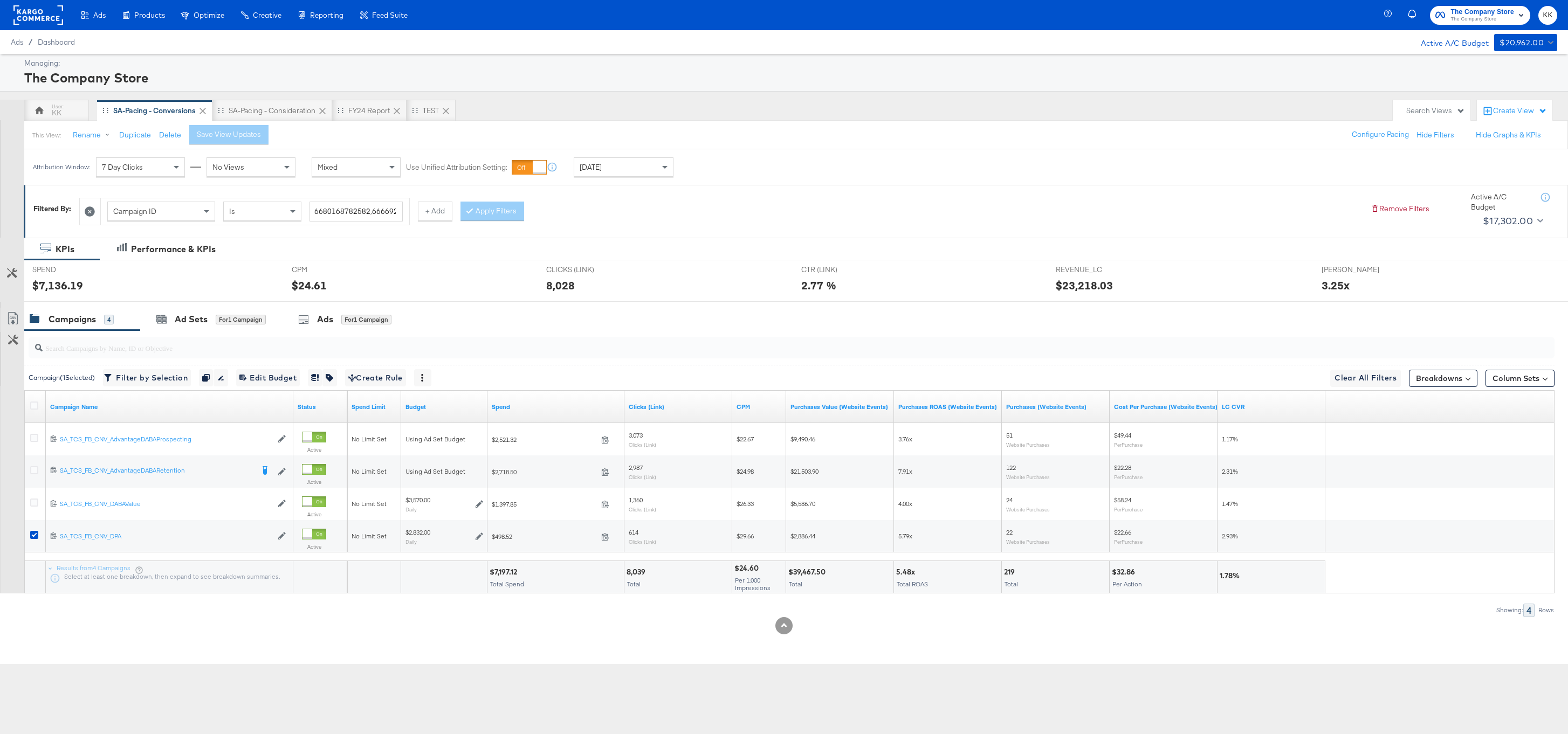
click at [660, 674] on div "Ads Products Optimize Creative Reporting Feed Suite The Company Store The Compa…" at bounding box center [784, 367] width 1568 height 734
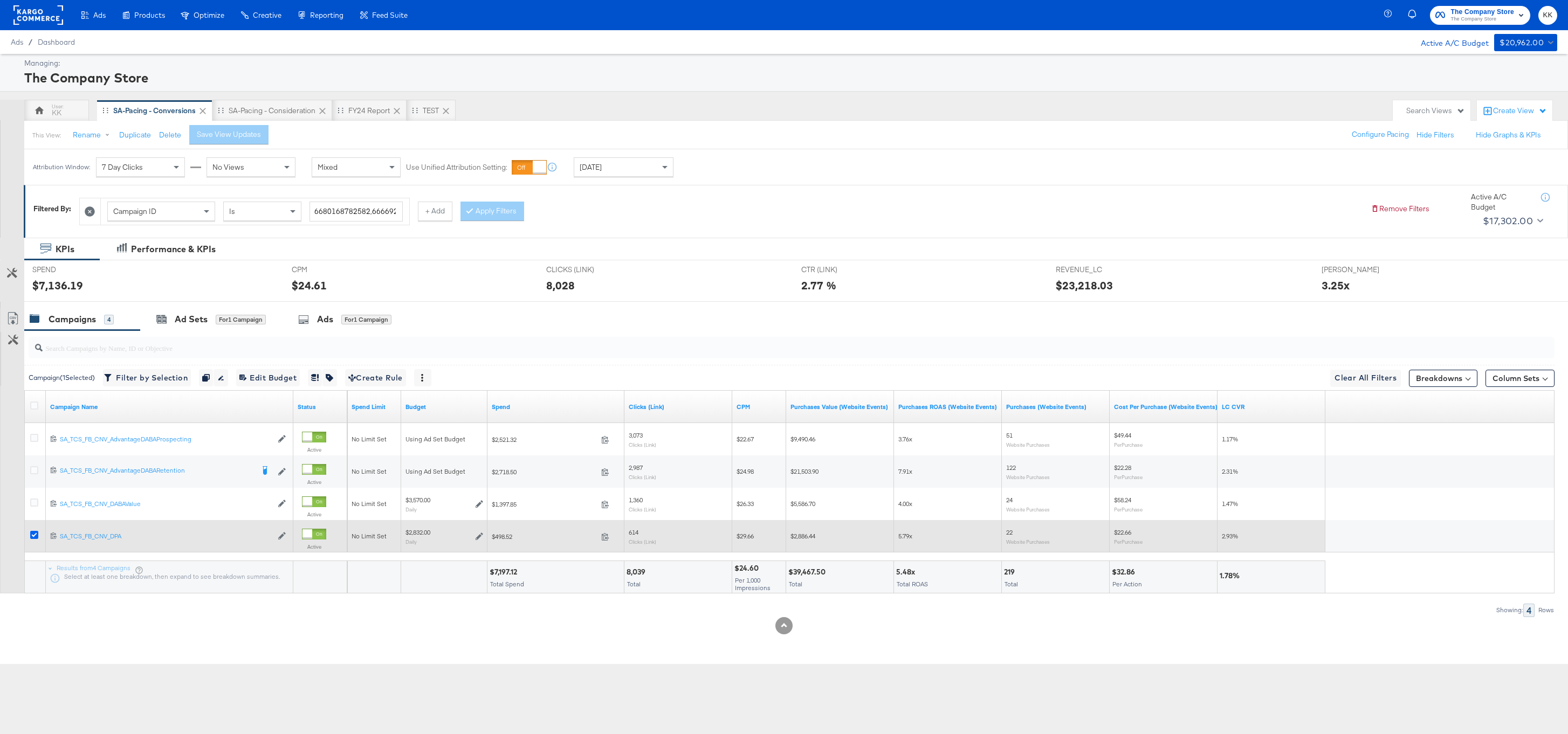
click at [32, 536] on icon at bounding box center [34, 535] width 8 height 8
click at [0, 0] on input "checkbox" at bounding box center [0, 0] width 0 height 0
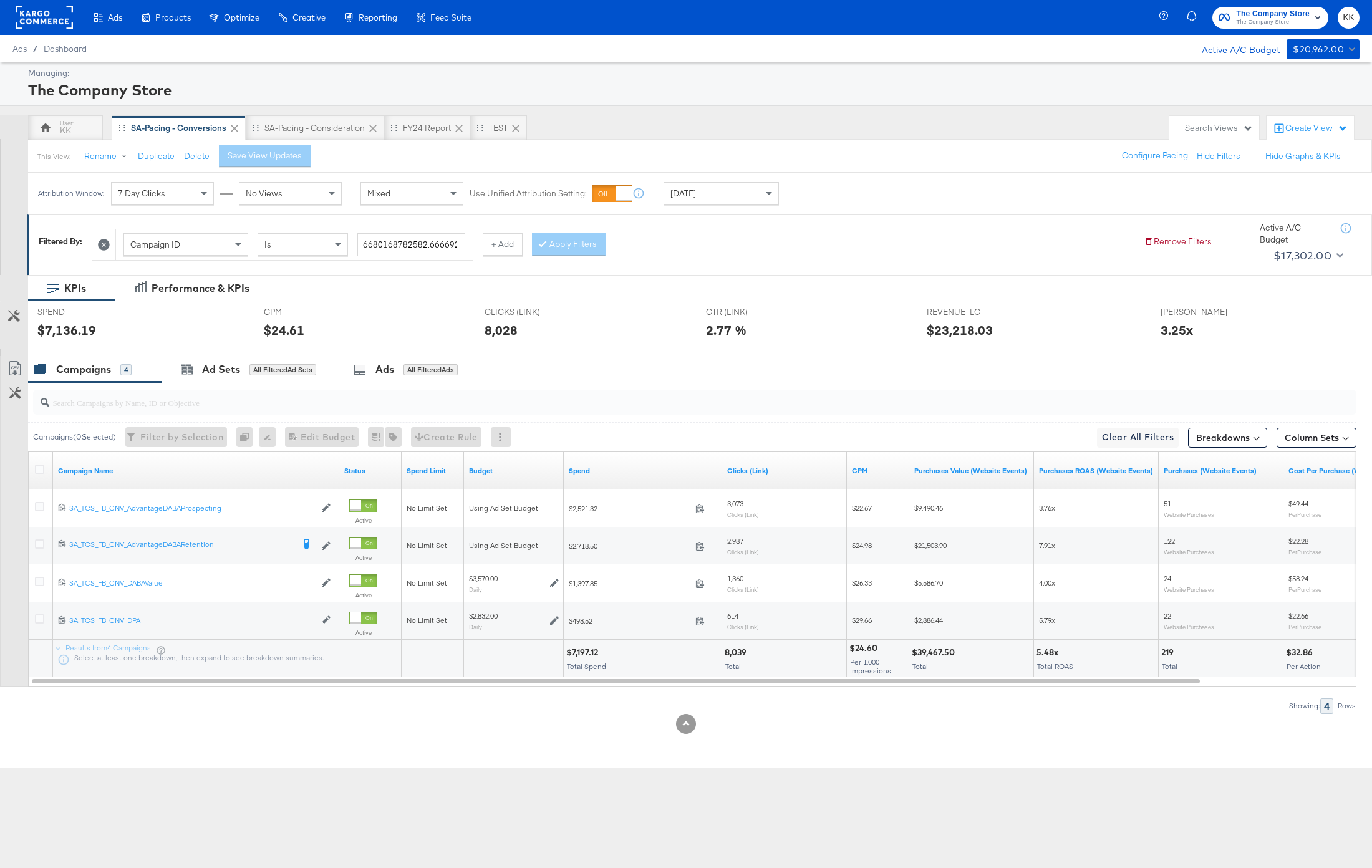
click at [301, 756] on div "KPIs Performance & KPIs Customize KPIs SPEND SPEND $7,136.19 CPM CPM $24.61 CLI…" at bounding box center [686, 523] width 1372 height 494
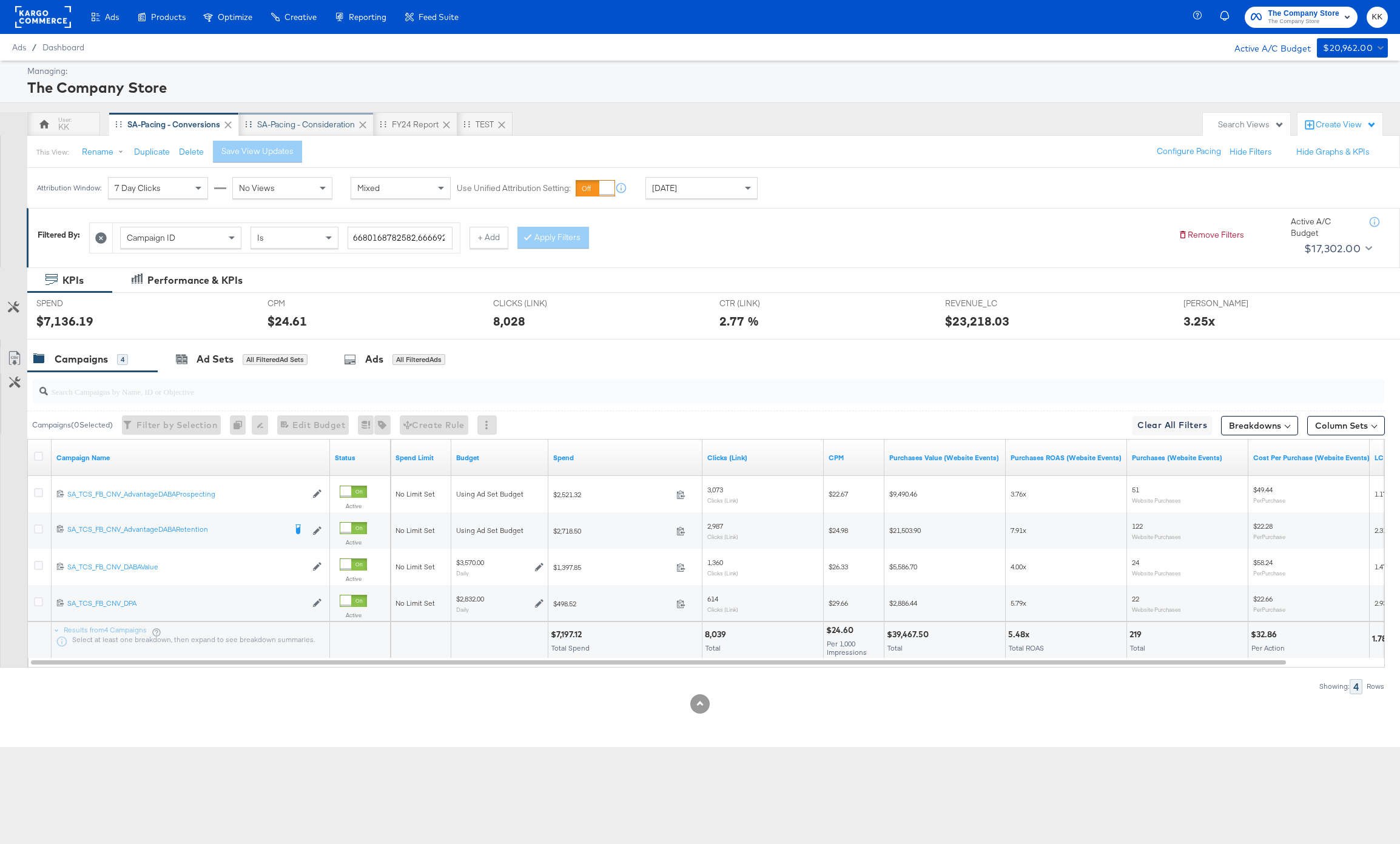
click at [312, 125] on div "SA-Pacing - Consideration" at bounding box center [306, 124] width 98 height 12
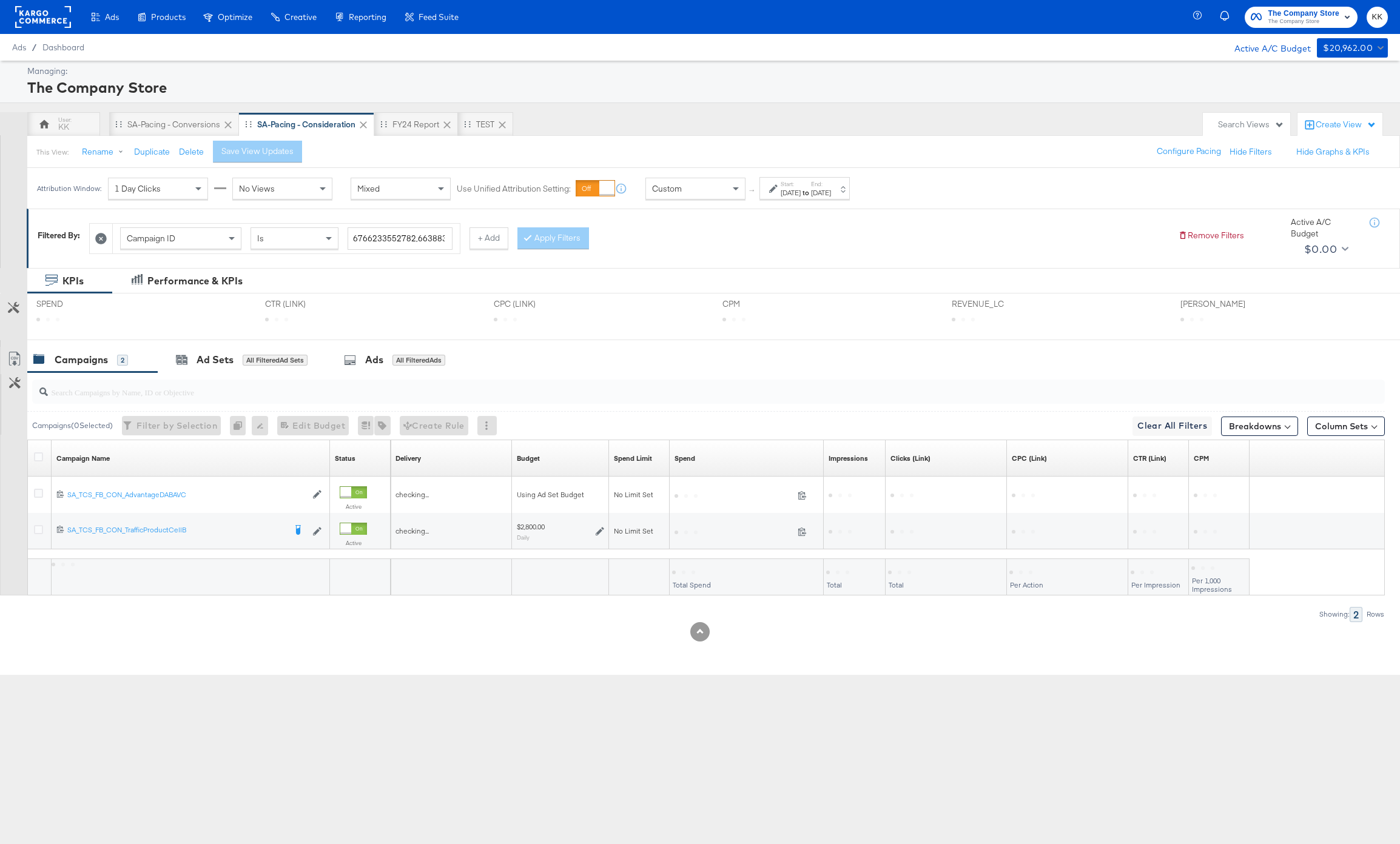
click at [137, 110] on div "Managing: The Company Store KK SA-Pacing - Conversions SA-Pacing - Consideratio…" at bounding box center [700, 367] width 1400 height 614
click at [165, 127] on div "SA-Pacing - Conversions" at bounding box center [173, 124] width 93 height 12
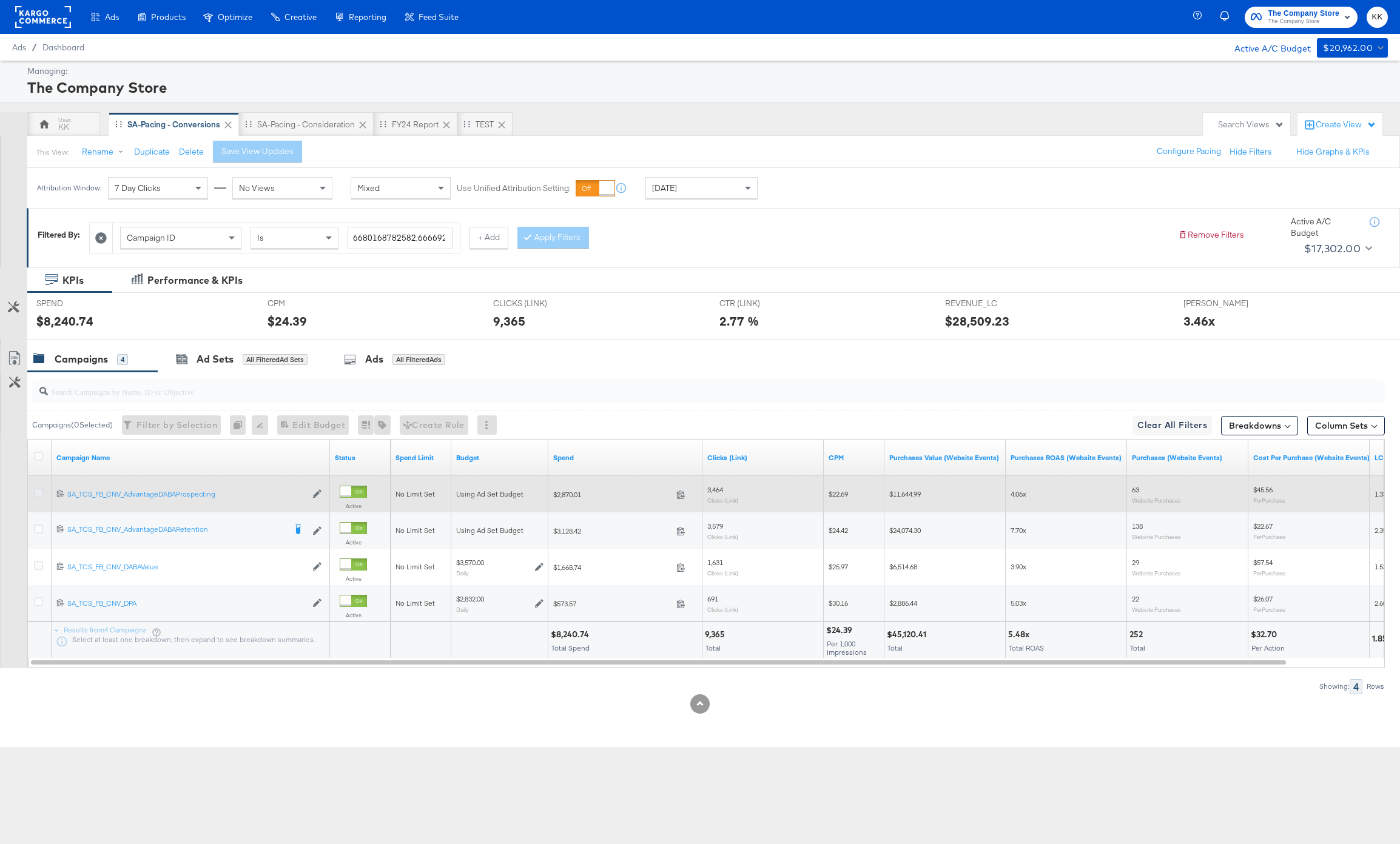
click at [42, 490] on div at bounding box center [40, 493] width 13 height 12
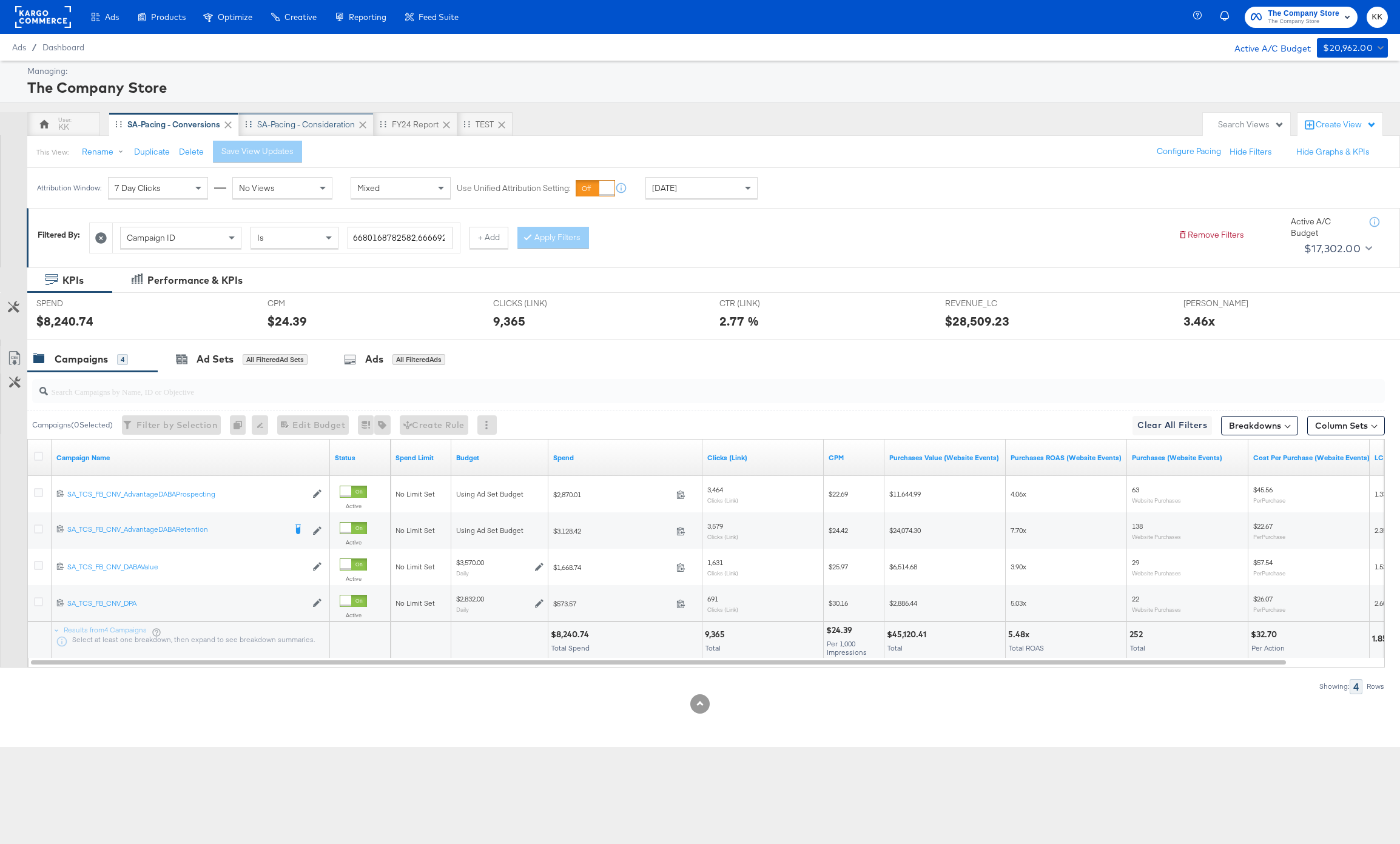
click at [307, 119] on div "SA-Pacing - Consideration" at bounding box center [306, 124] width 98 height 12
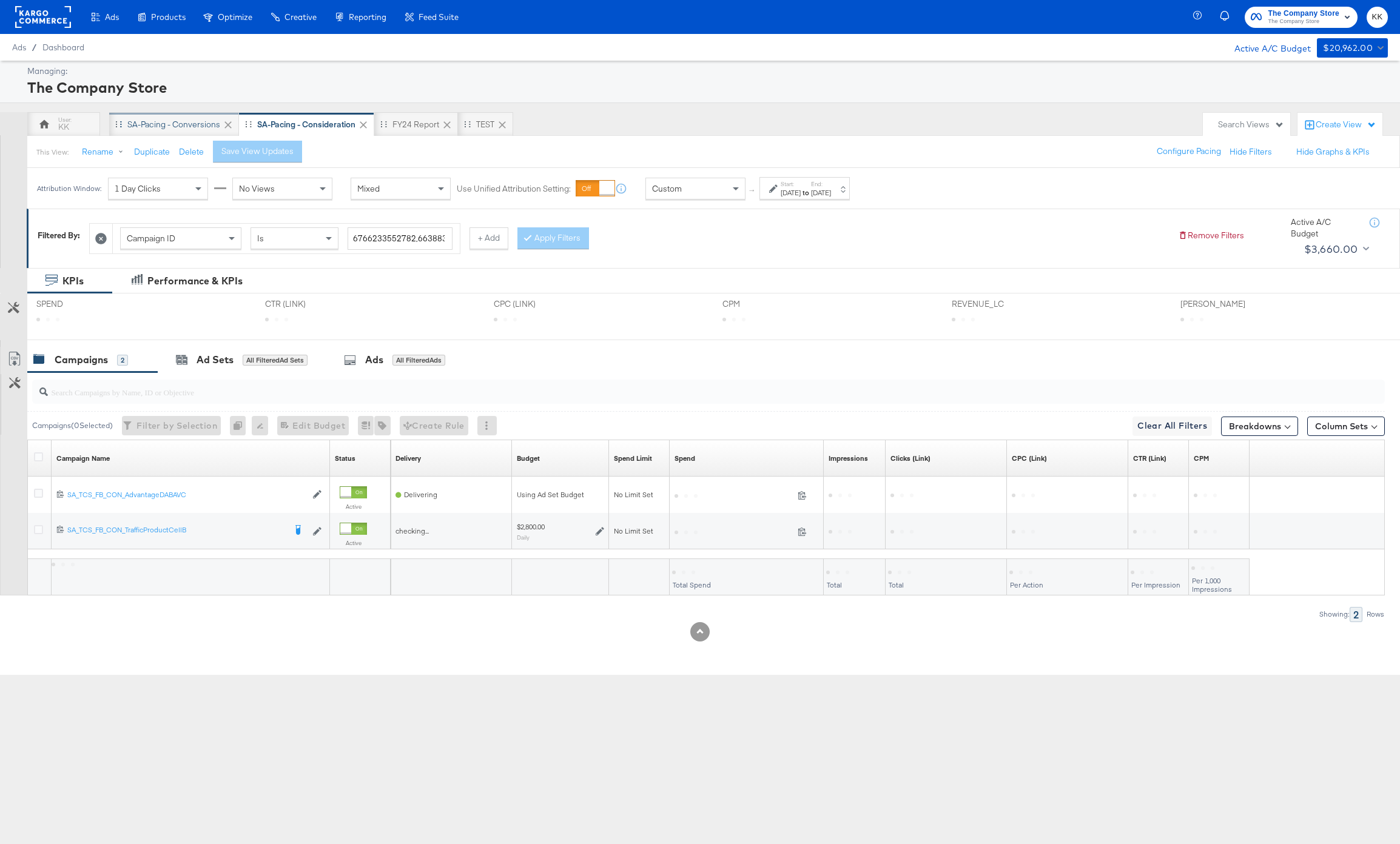
click at [198, 127] on div "SA-Pacing - Conversions" at bounding box center [173, 124] width 93 height 12
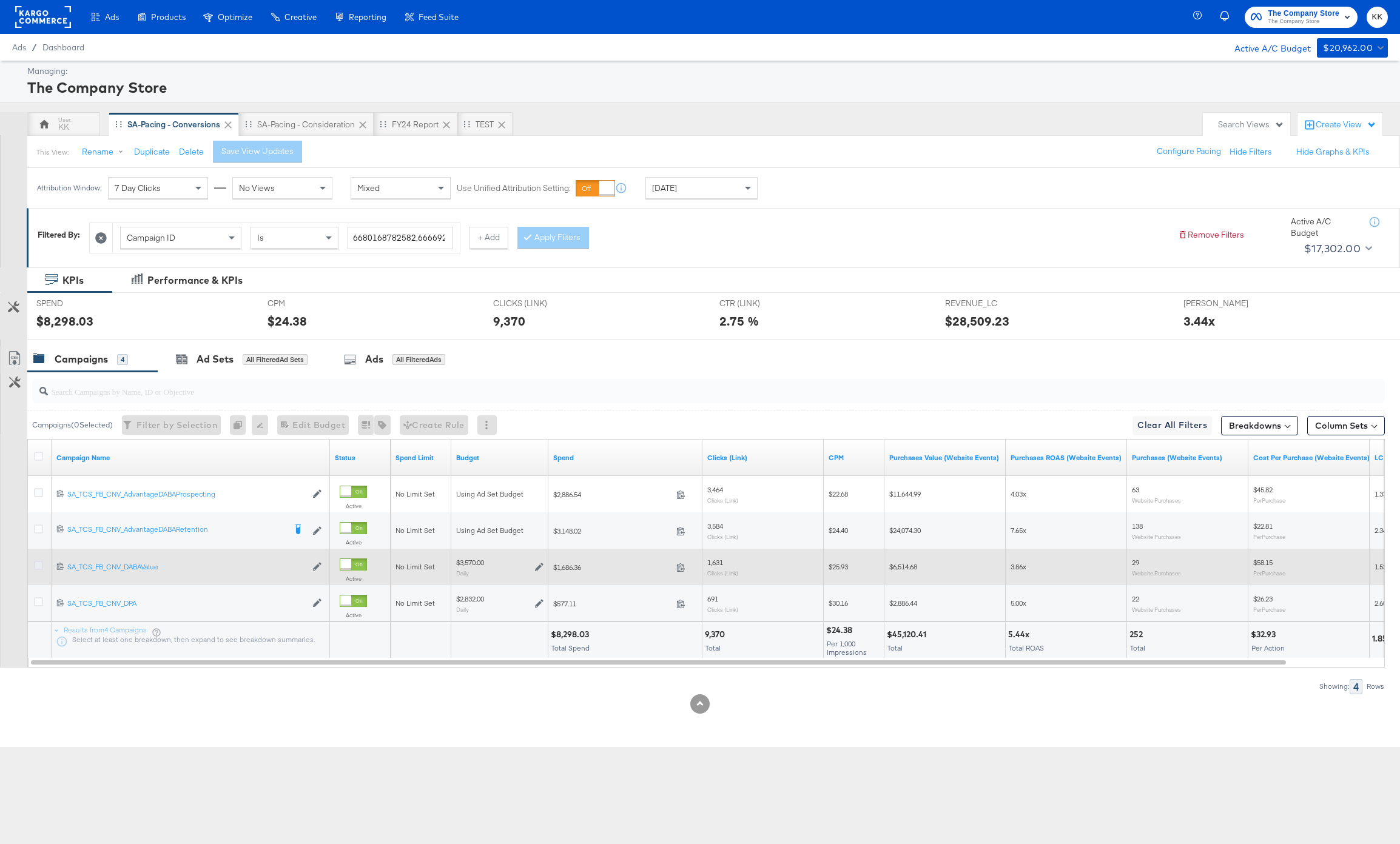
click at [38, 566] on icon at bounding box center [39, 565] width 9 height 9
click at [0, 0] on input "checkbox" at bounding box center [0, 0] width 0 height 0
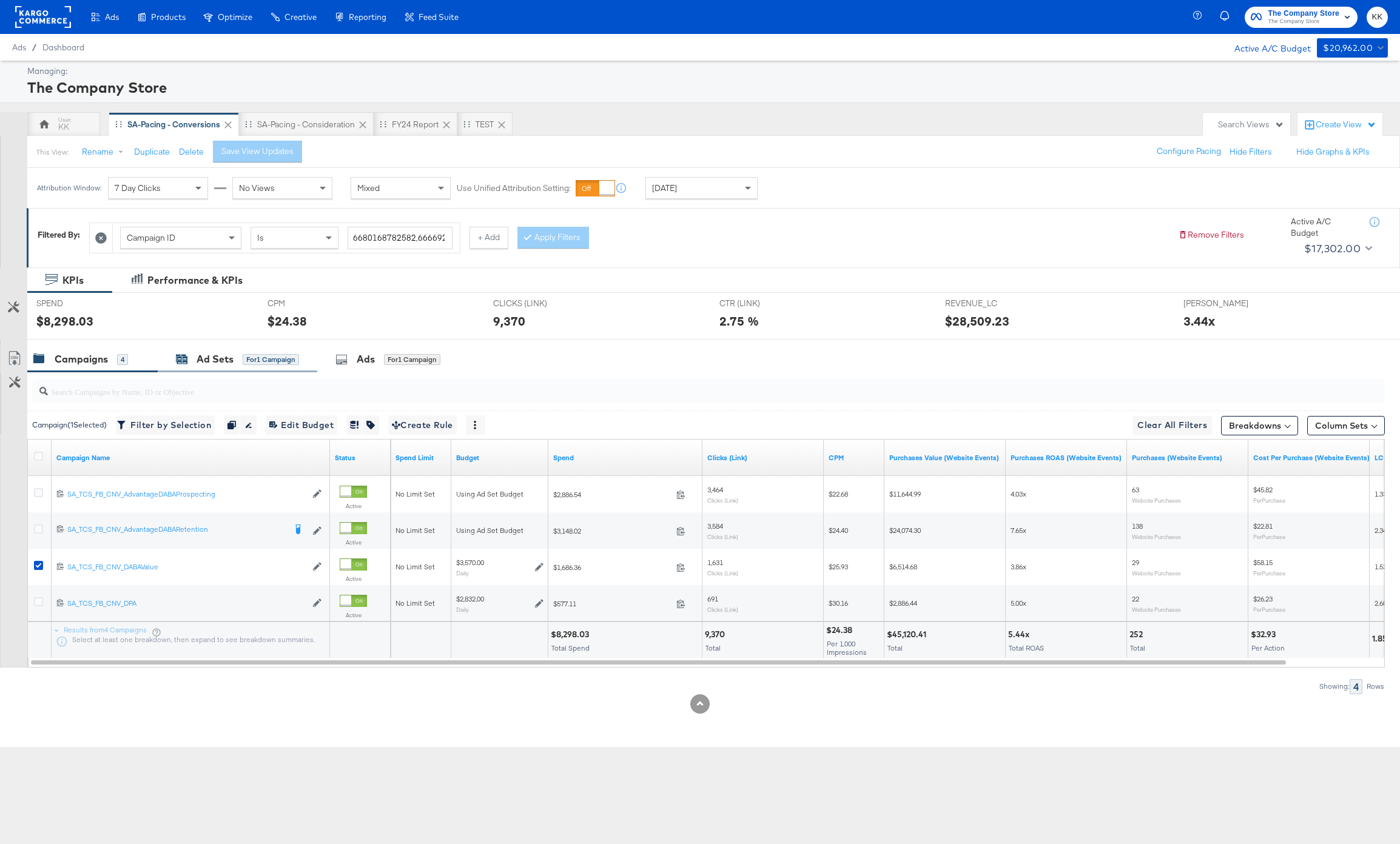
click at [272, 357] on div "for 1 Campaign" at bounding box center [271, 360] width 56 height 11
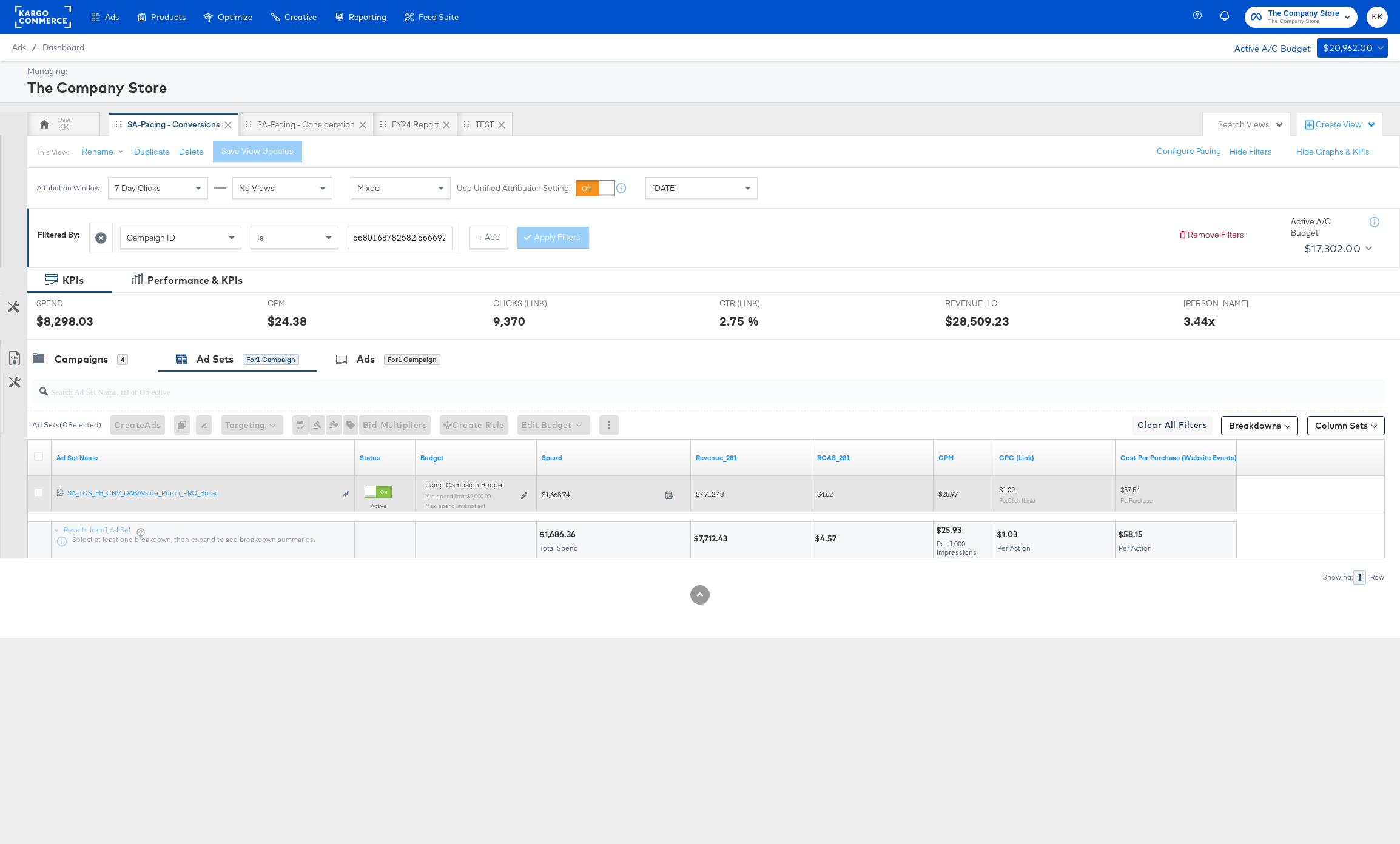
click at [518, 500] on div "Using Campaign Budget Min. spend limit: $2,000.00 Max. spend limit : not set Ed…" at bounding box center [476, 500] width 102 height 29
click at [519, 499] on div "Using Campaign Budget Min. spend limit: $2,000.00 Max. spend limit : not set Ed…" at bounding box center [476, 500] width 102 height 29
click at [523, 497] on icon at bounding box center [524, 495] width 6 height 6
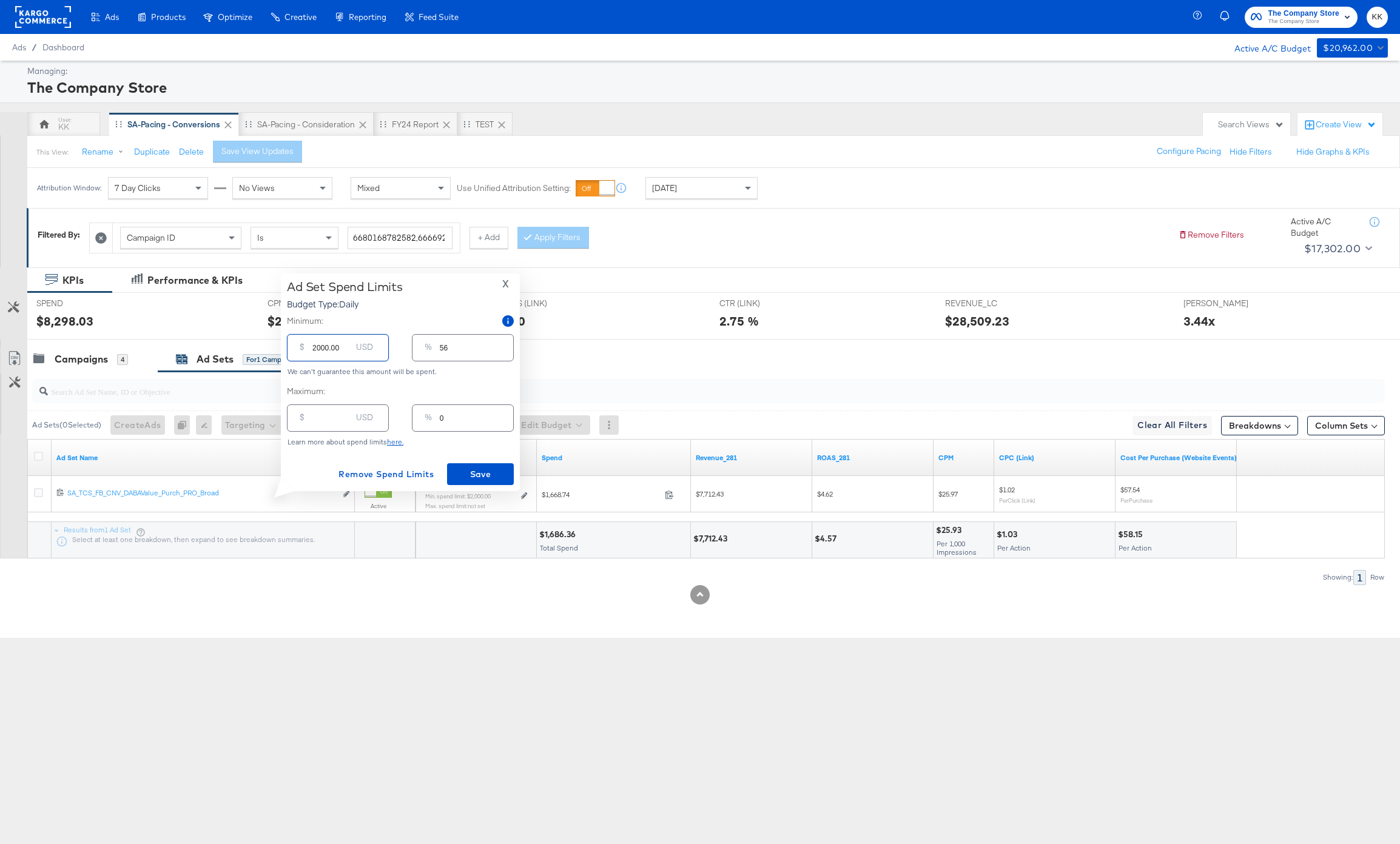
click at [316, 346] on input "2000.00" at bounding box center [331, 342] width 39 height 26
type input "000.00"
type input "0"
type input "3000.00"
type input "84"
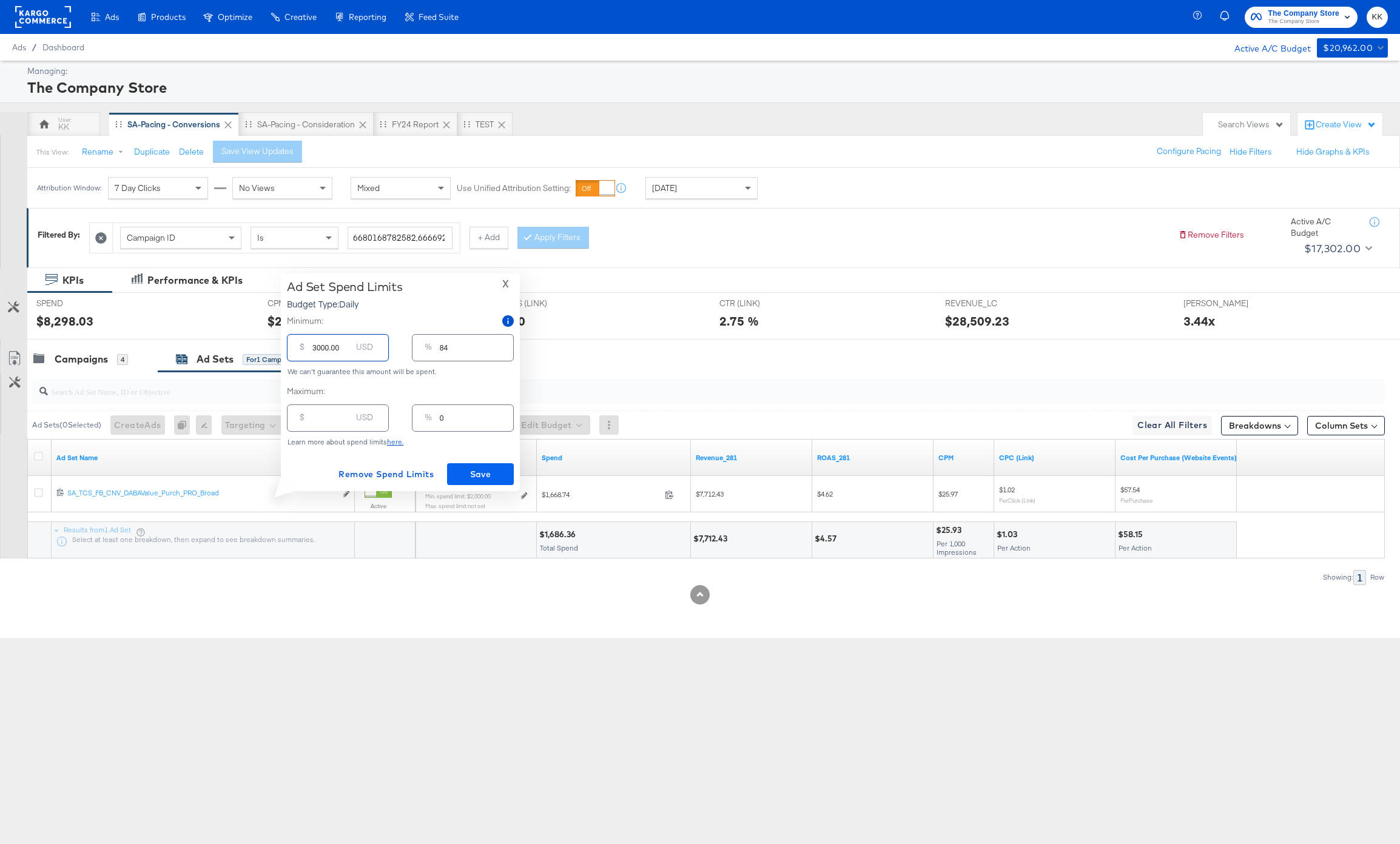
type input "3000.00"
click at [480, 475] on span "Save" at bounding box center [480, 474] width 57 height 15
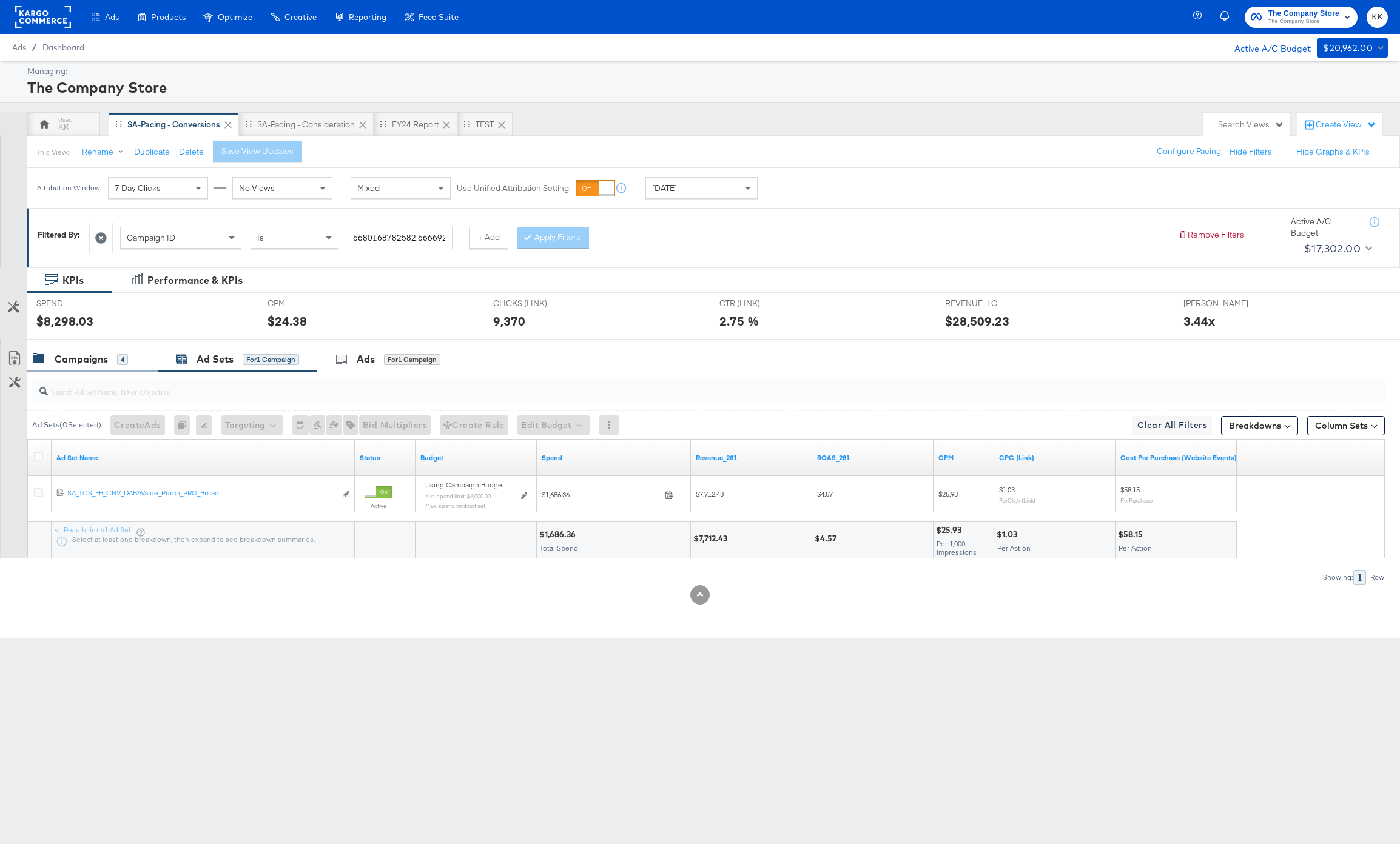
click at [85, 362] on div "Campaigns" at bounding box center [81, 359] width 53 height 14
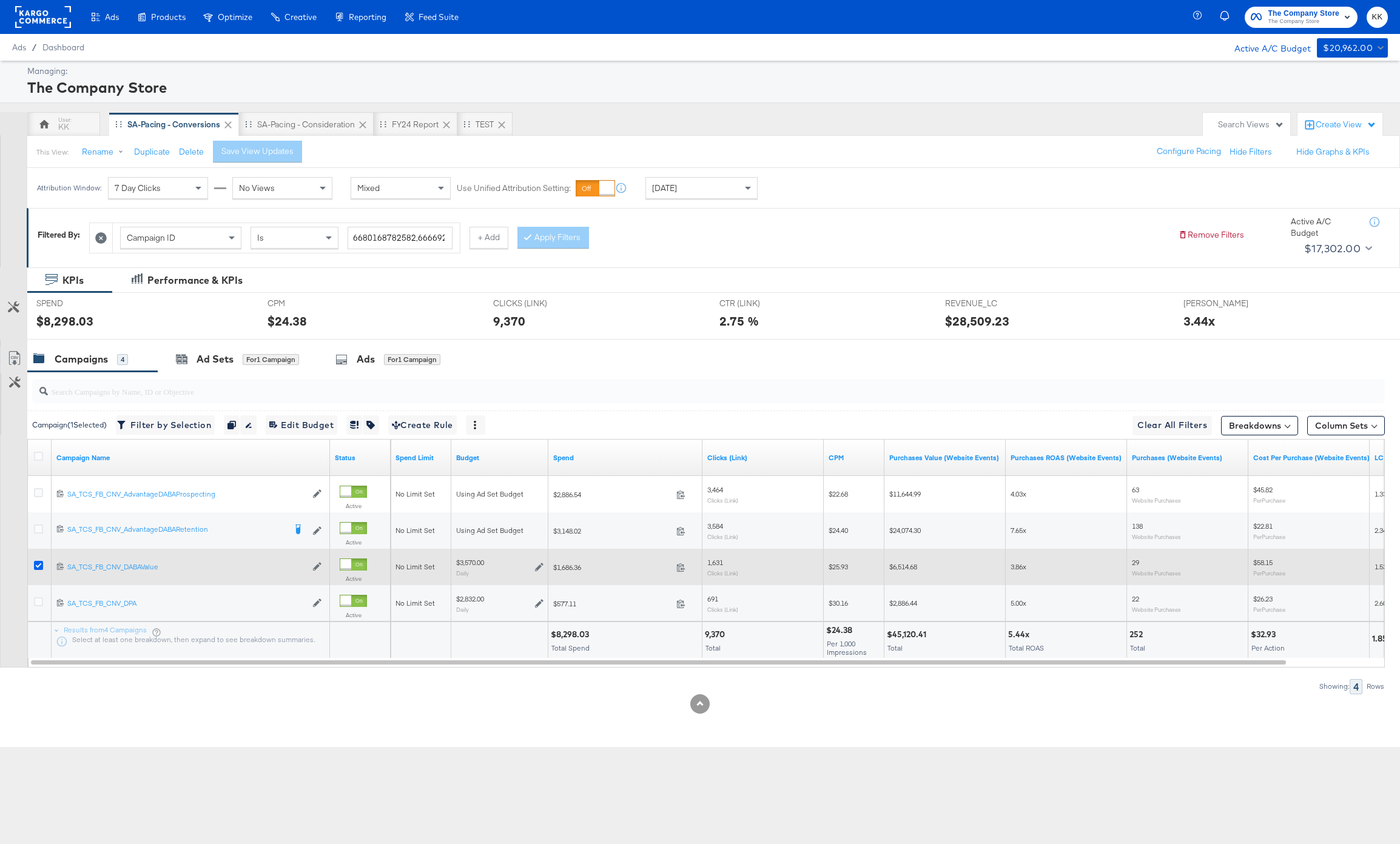
click at [39, 567] on icon at bounding box center [39, 565] width 9 height 9
click at [0, 0] on input "checkbox" at bounding box center [0, 0] width 0 height 0
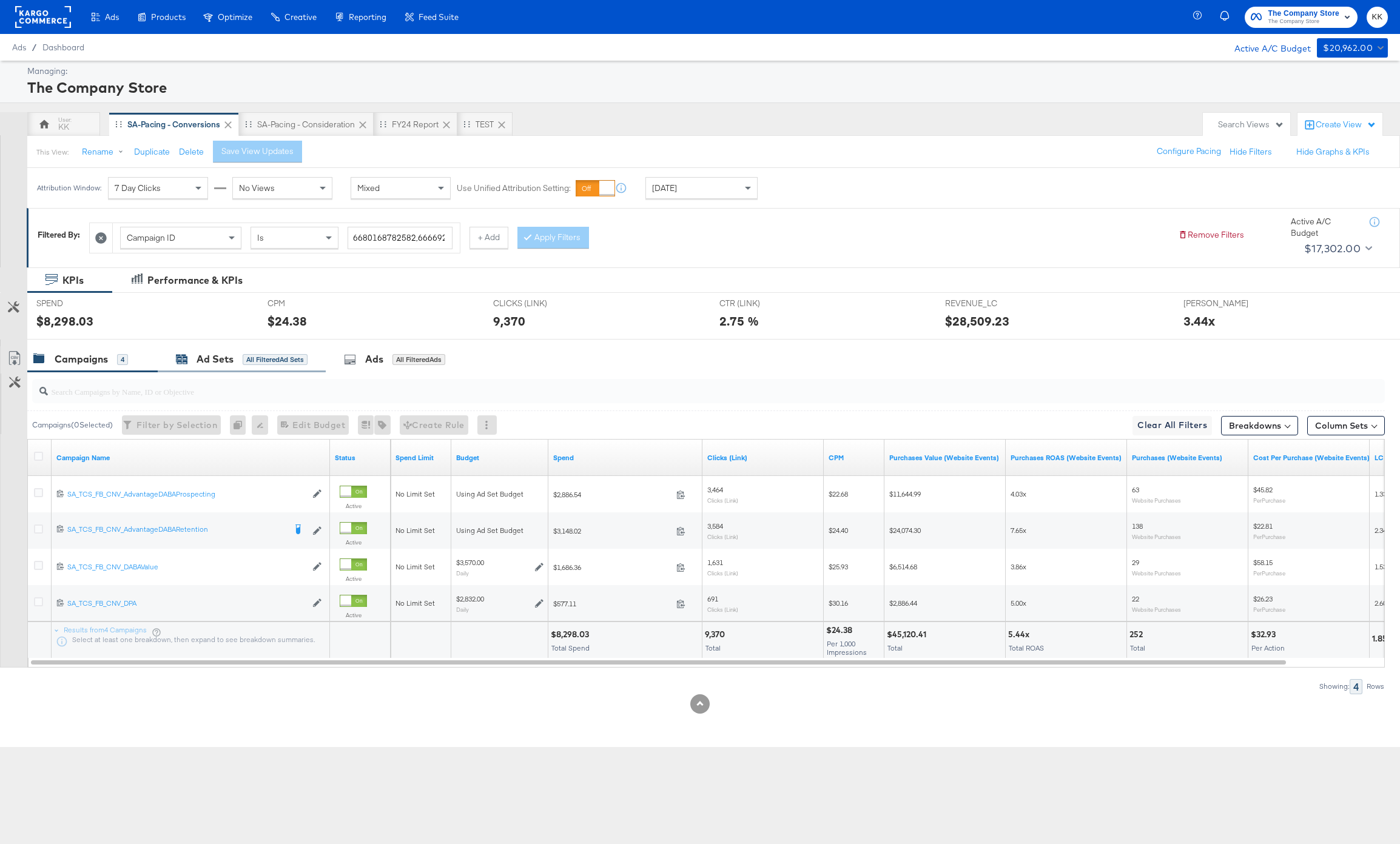
click at [226, 356] on div "Ad Sets" at bounding box center [214, 359] width 37 height 14
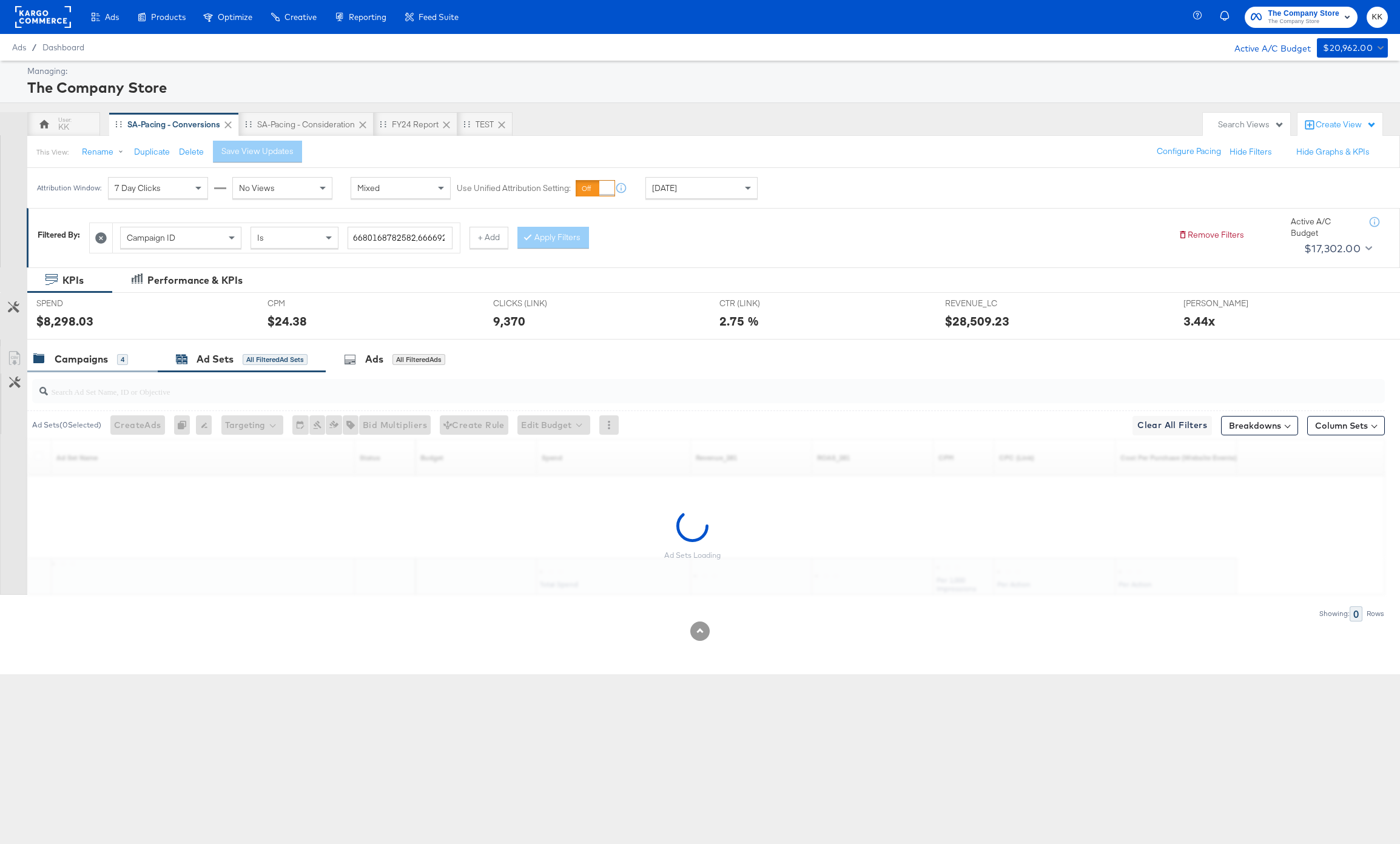
click at [70, 365] on div "Campaigns" at bounding box center [81, 359] width 53 height 14
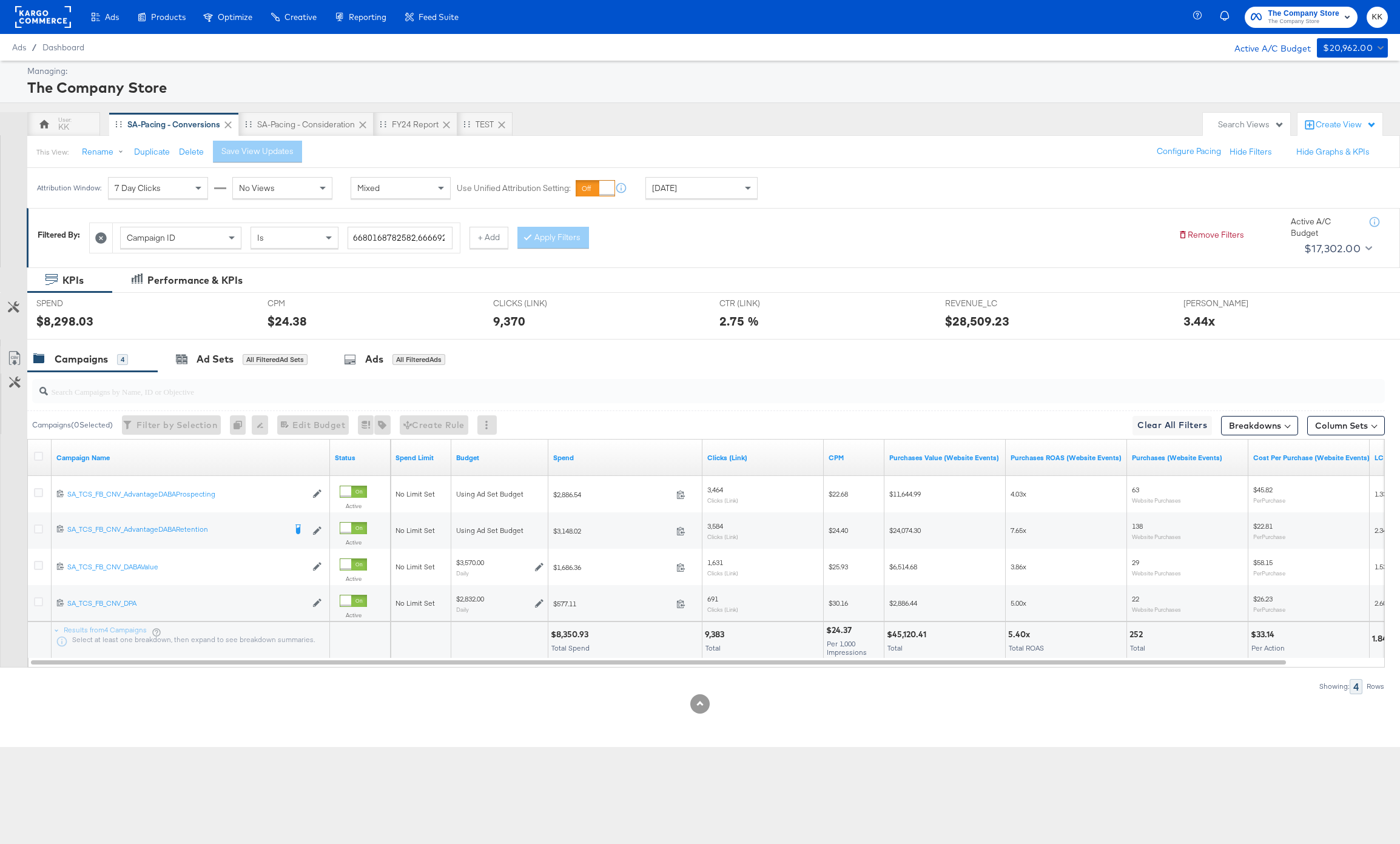
click at [214, 375] on input "search" at bounding box center [653, 387] width 1210 height 24
click at [211, 362] on div "Ad Sets" at bounding box center [214, 359] width 37 height 14
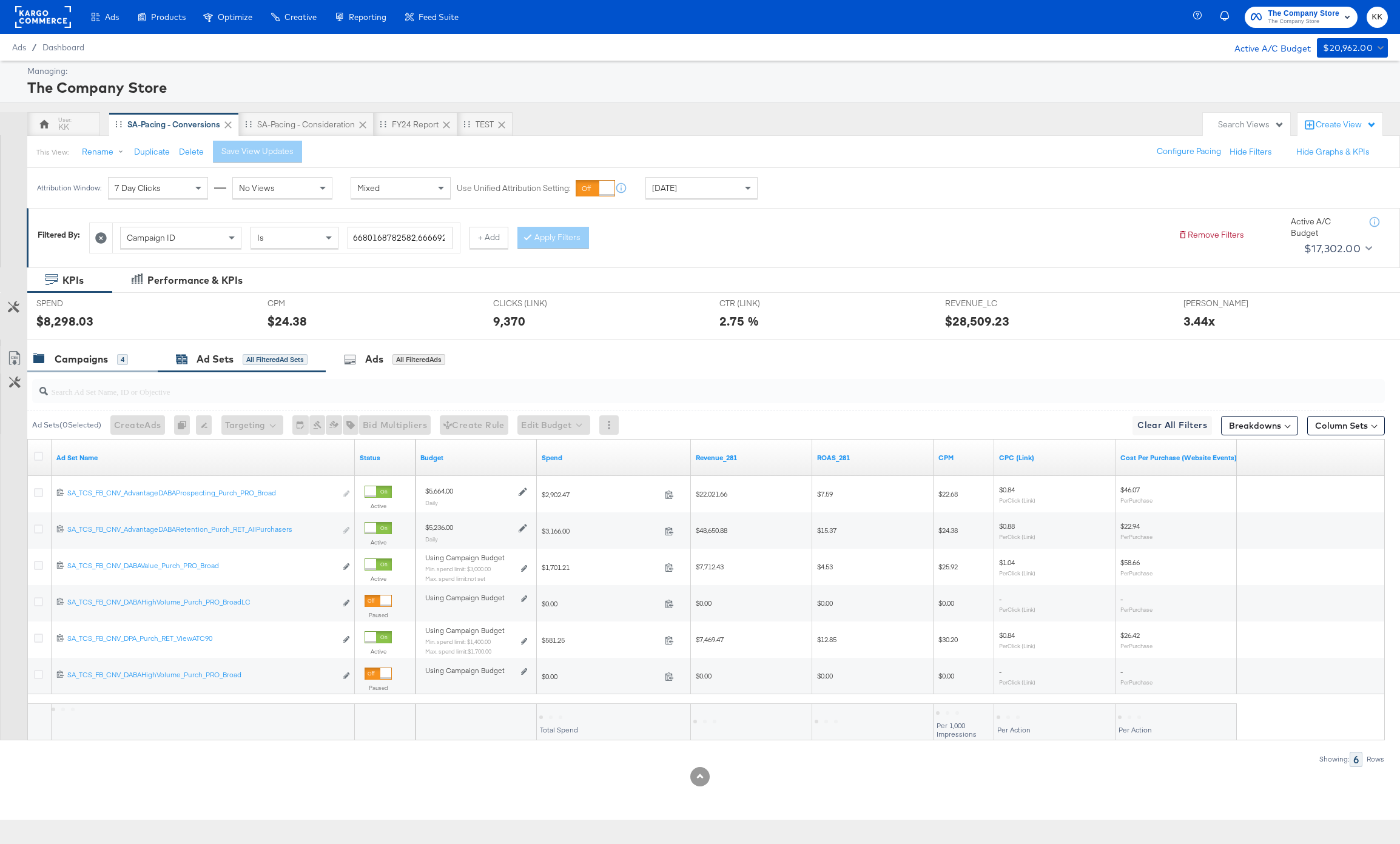
click at [110, 361] on div "Campaigns 4" at bounding box center [80, 359] width 95 height 14
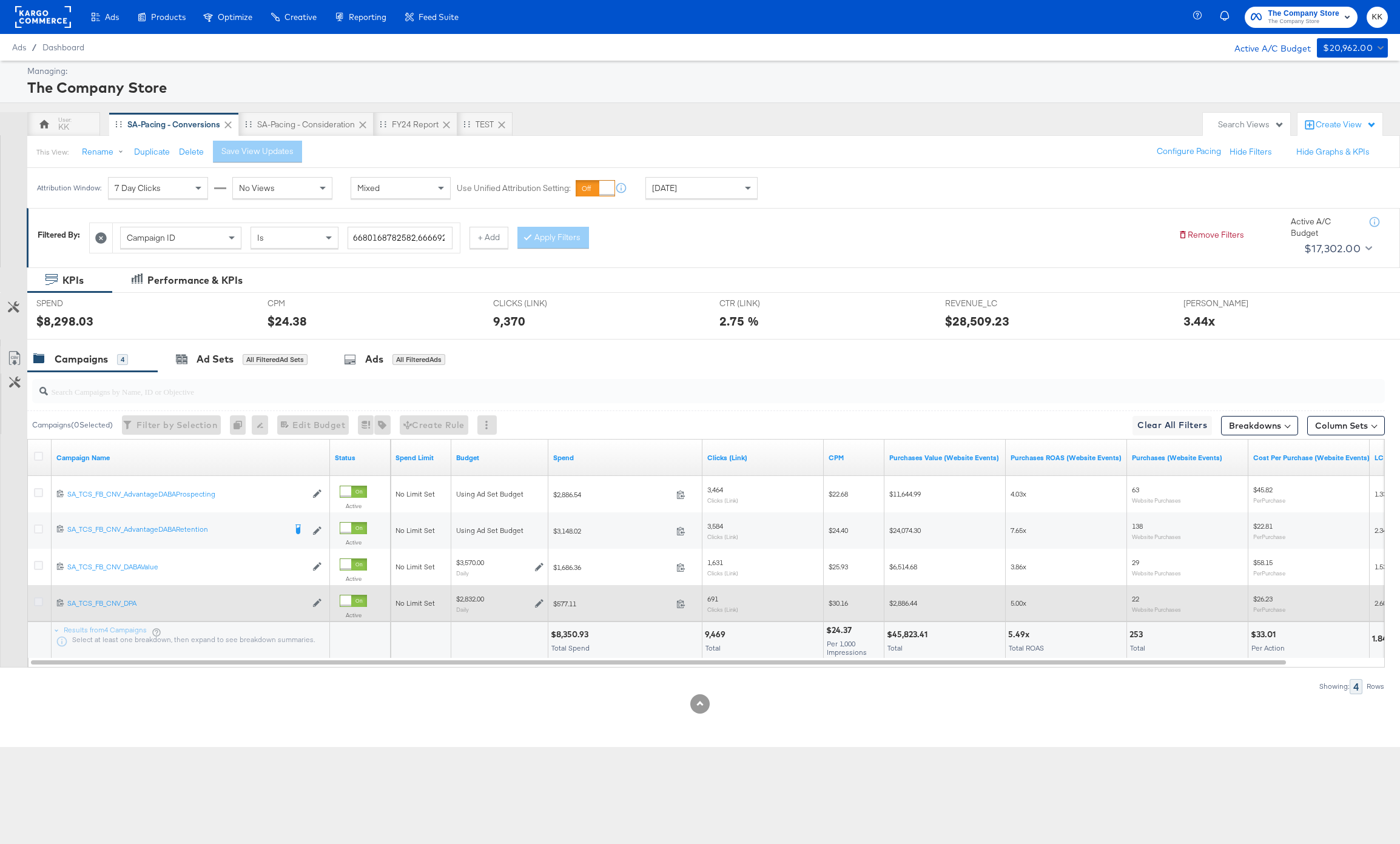
click at [40, 604] on icon at bounding box center [39, 602] width 9 height 9
click at [0, 0] on input "checkbox" at bounding box center [0, 0] width 0 height 0
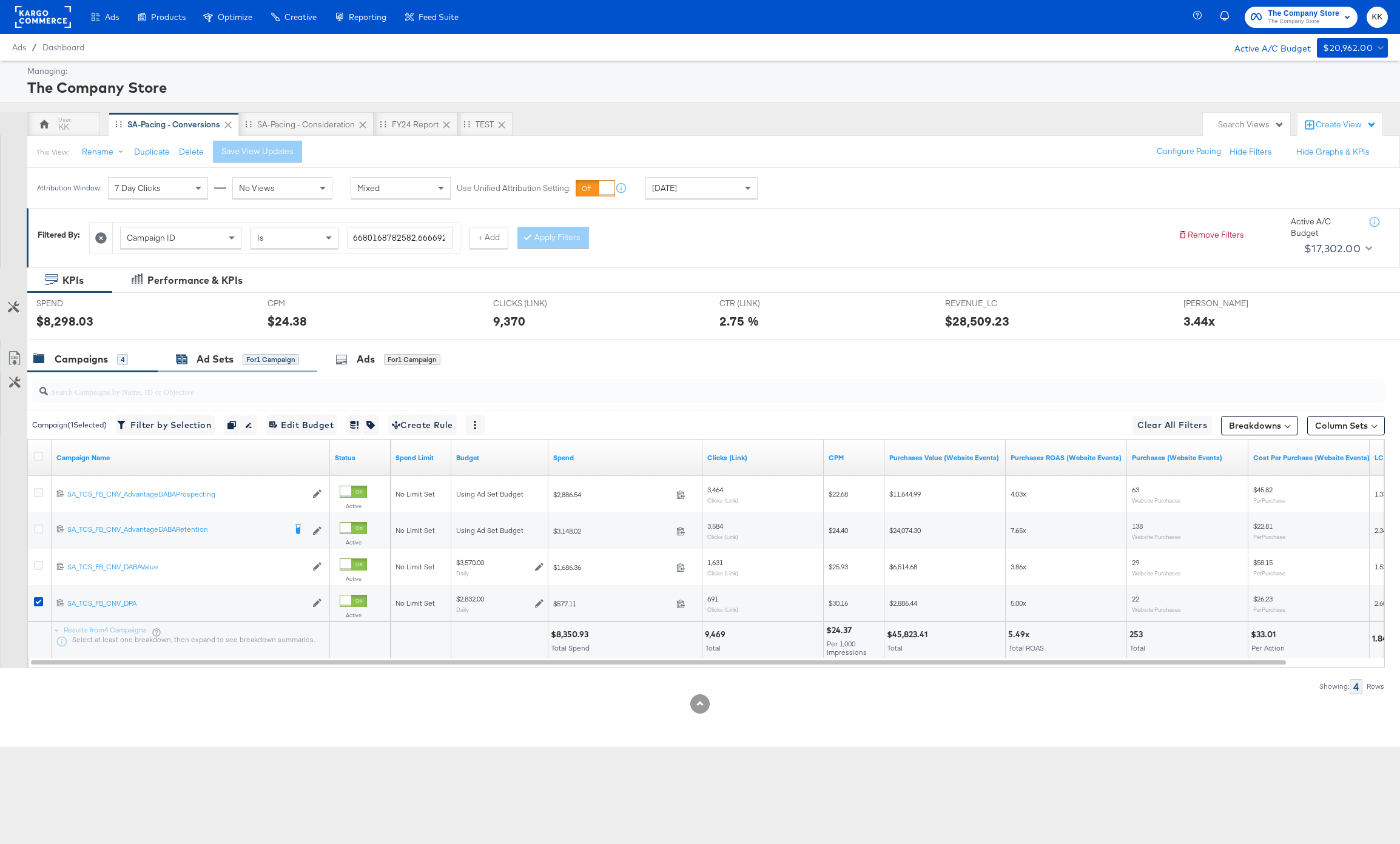
click at [209, 356] on div "Ad Sets" at bounding box center [214, 359] width 37 height 14
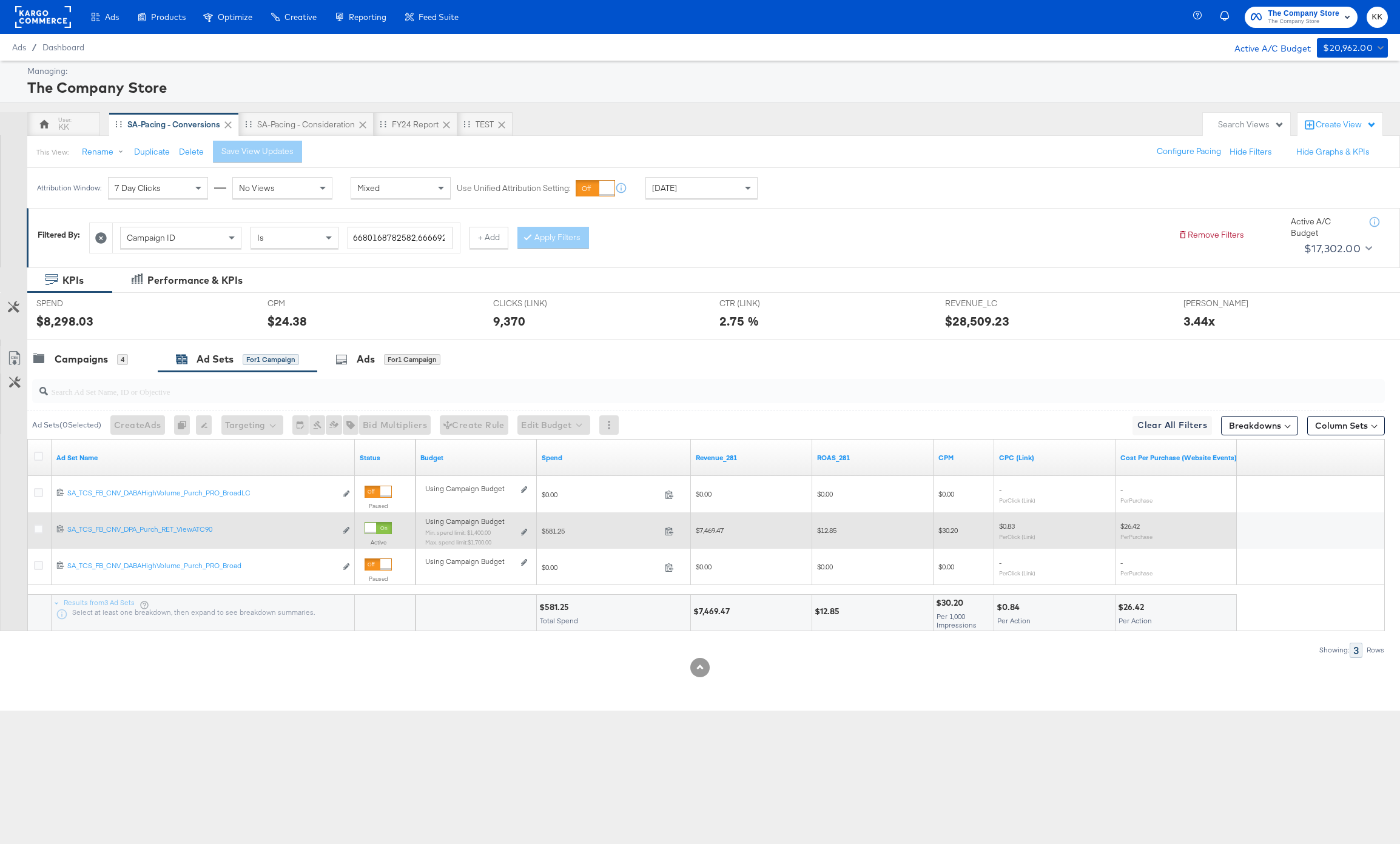
click at [527, 532] on div "Using Campaign Budget Min. spend limit: $1,400.00 Max. spend limit : $1,700.00 …" at bounding box center [476, 537] width 111 height 39
click at [510, 536] on div "Using Campaign Budget Min. spend limit: $1,400.00 Max. spend limit : $1,700.00 …" at bounding box center [476, 536] width 102 height 29
click at [524, 535] on div "Using Campaign Budget Min. spend limit: $1,400.00 Max. spend limit : $1,700.00 …" at bounding box center [476, 536] width 102 height 29
click at [524, 532] on icon at bounding box center [524, 532] width 6 height 6
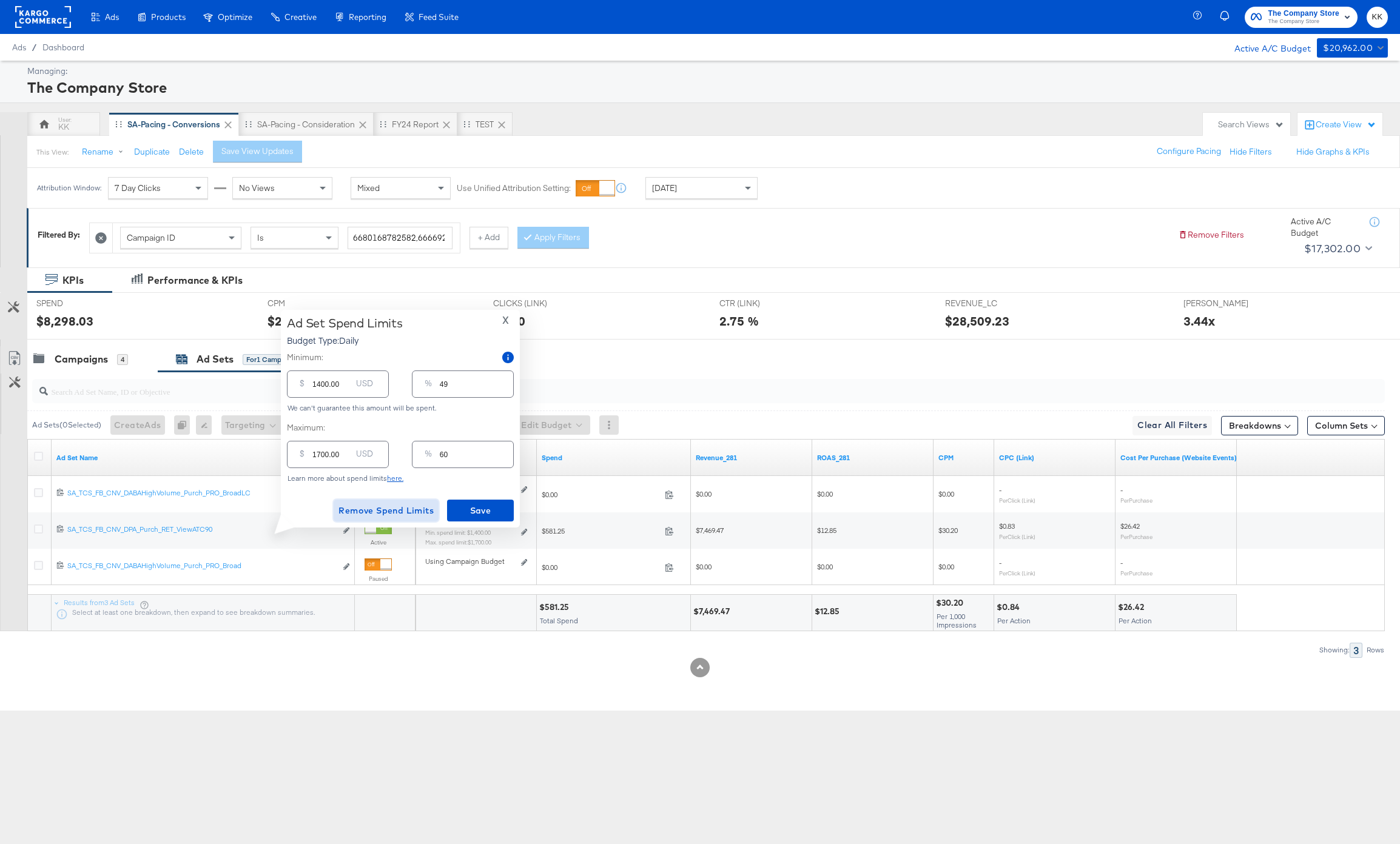
click at [376, 511] on span "Remove Spend Limits" at bounding box center [386, 511] width 95 height 15
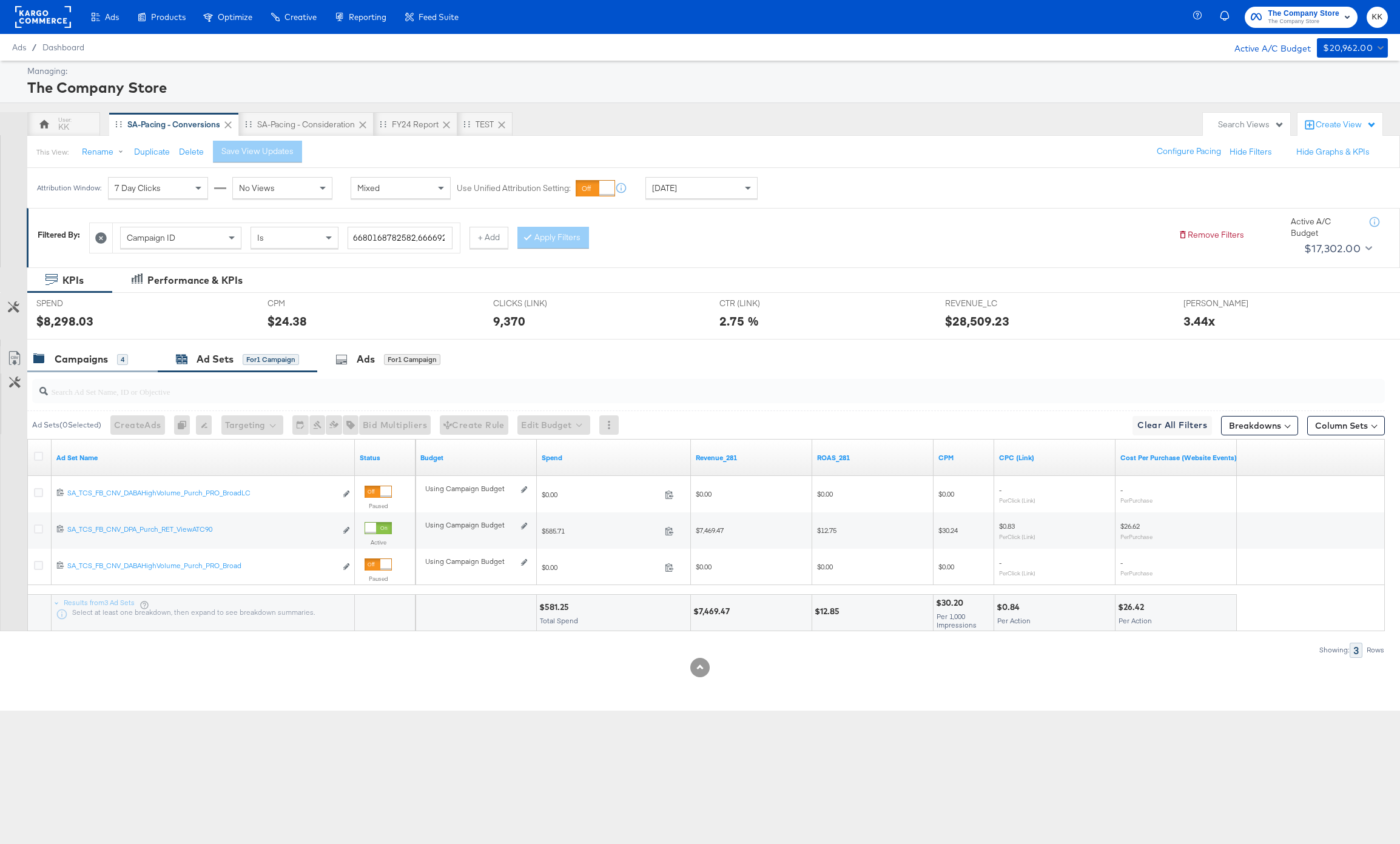
click at [88, 353] on div "Campaigns" at bounding box center [81, 359] width 53 height 14
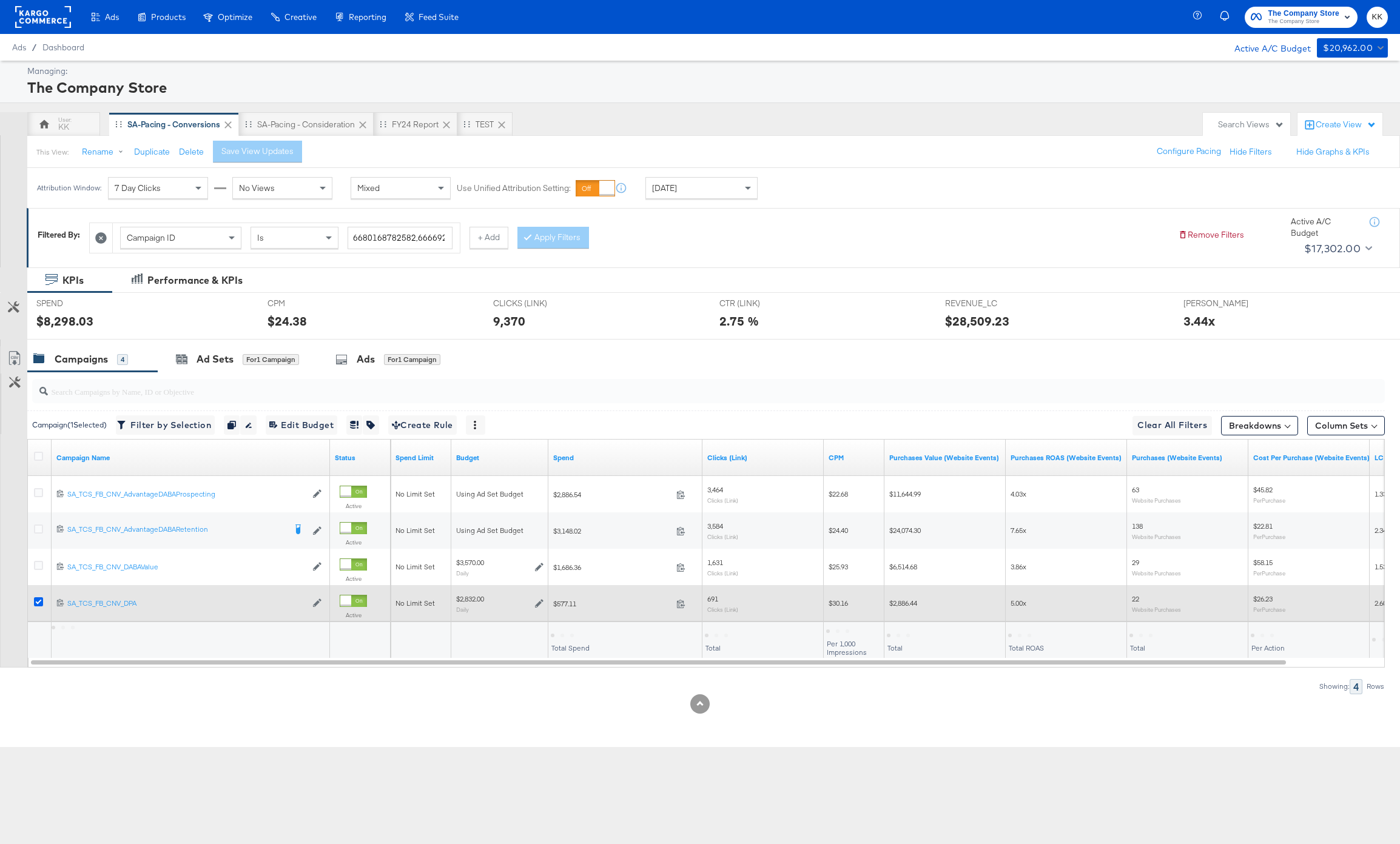
click at [37, 604] on icon at bounding box center [39, 602] width 9 height 9
click at [0, 0] on input "checkbox" at bounding box center [0, 0] width 0 height 0
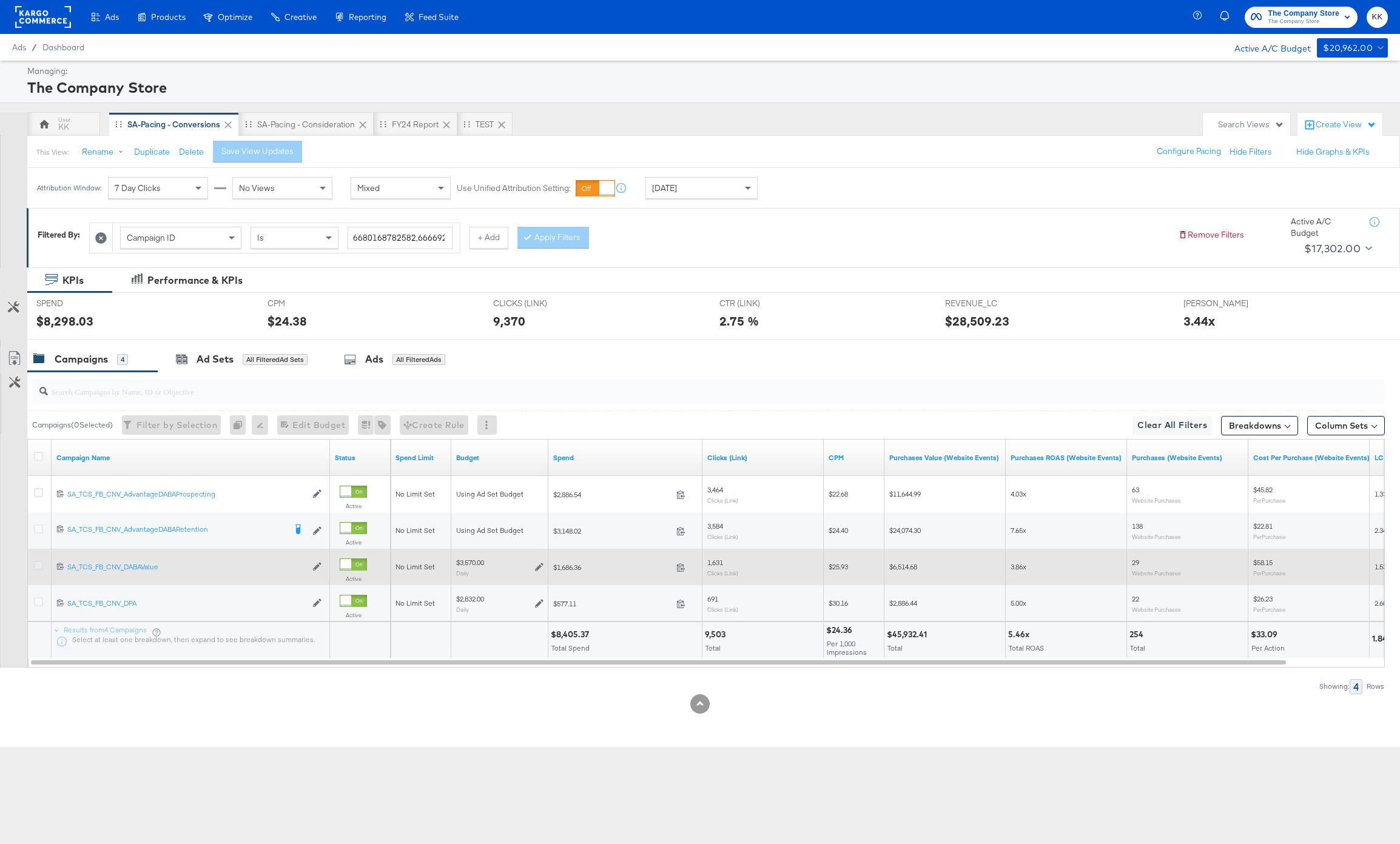
click at [37, 564] on icon at bounding box center [39, 565] width 9 height 9
click at [0, 0] on input "checkbox" at bounding box center [0, 0] width 0 height 0
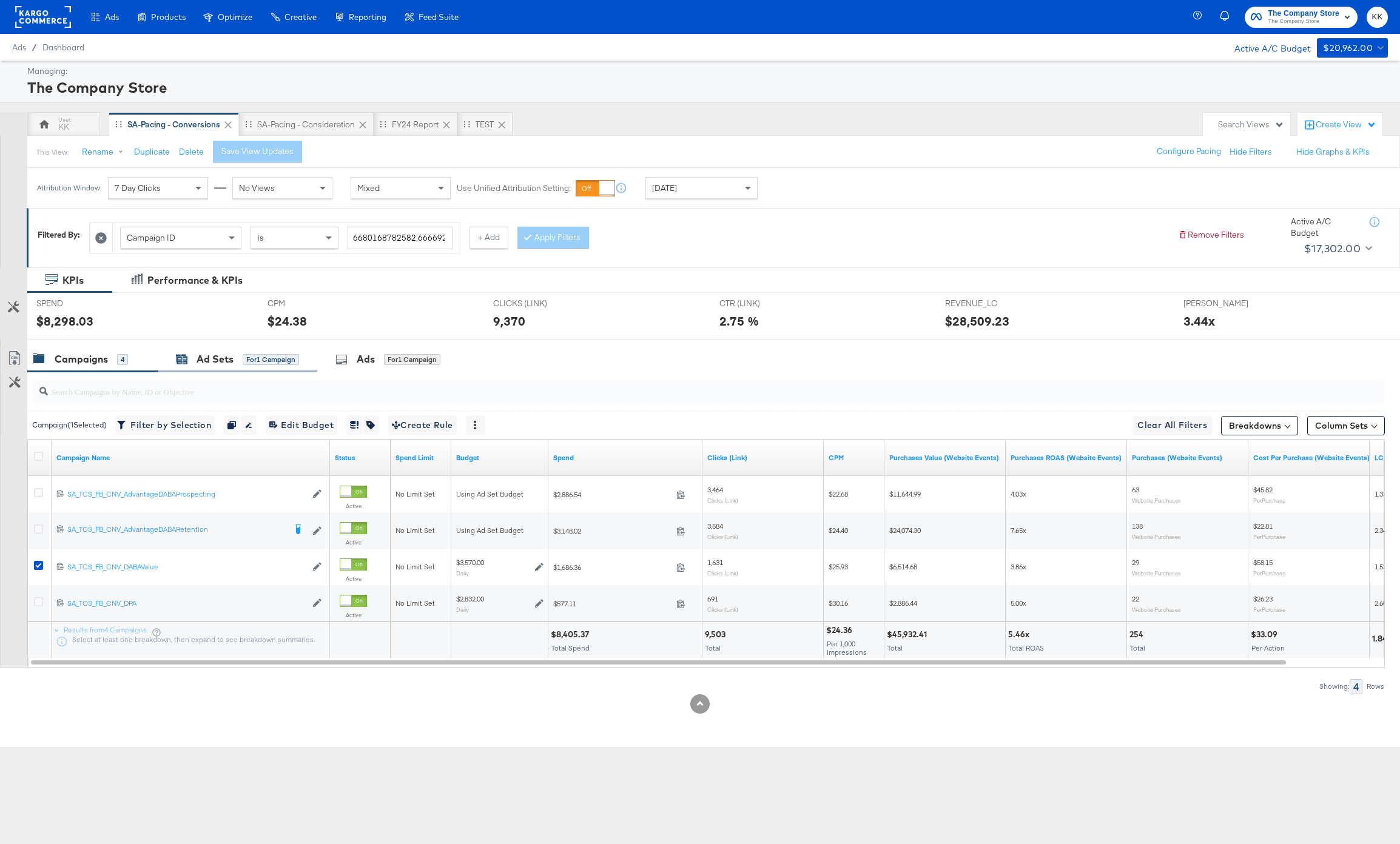
click at [201, 356] on div "Ad Sets" at bounding box center [214, 359] width 37 height 14
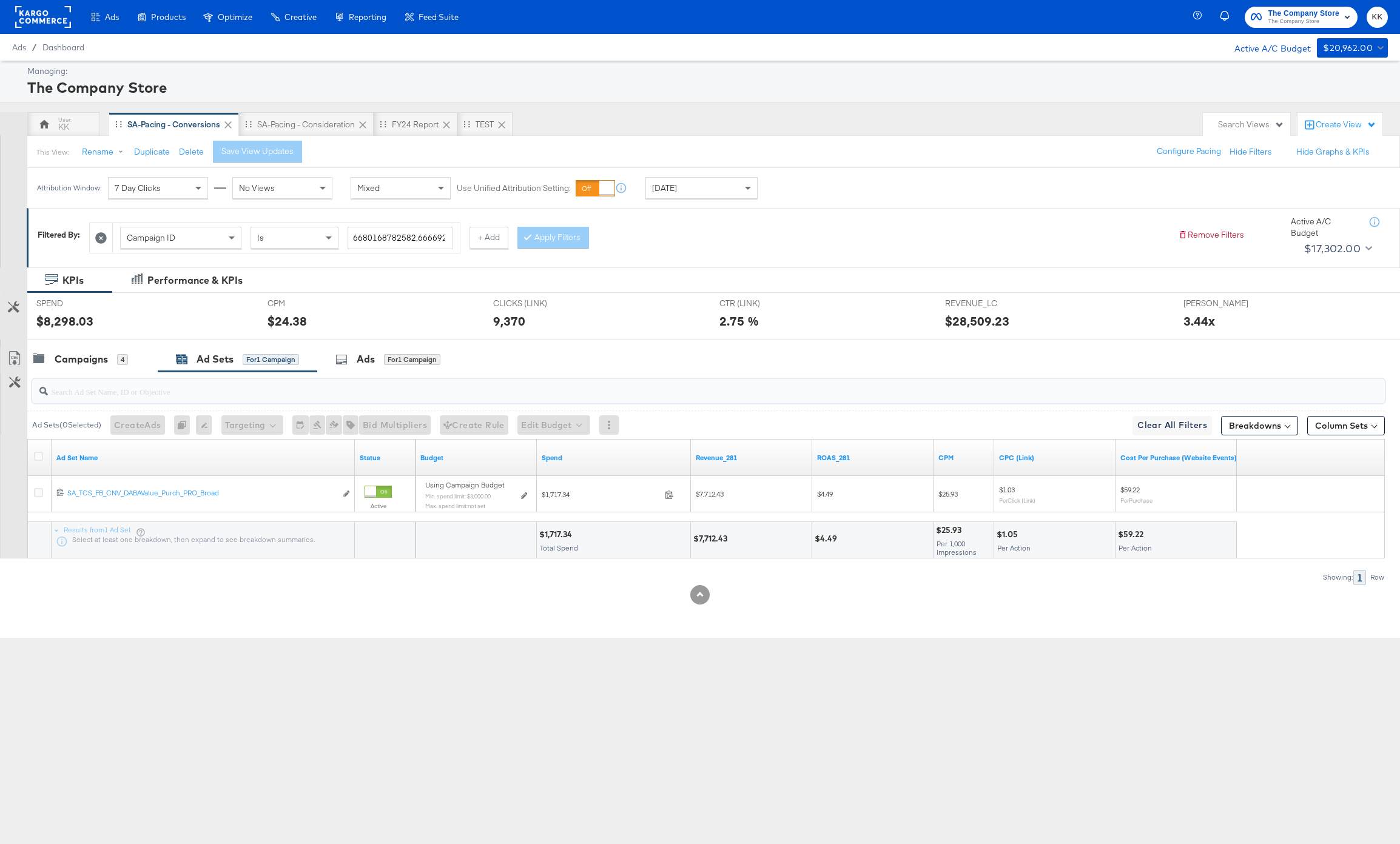
click at [88, 383] on input "search" at bounding box center [653, 387] width 1210 height 24
click at [80, 369] on div "Campaigns 4" at bounding box center [93, 359] width 131 height 26
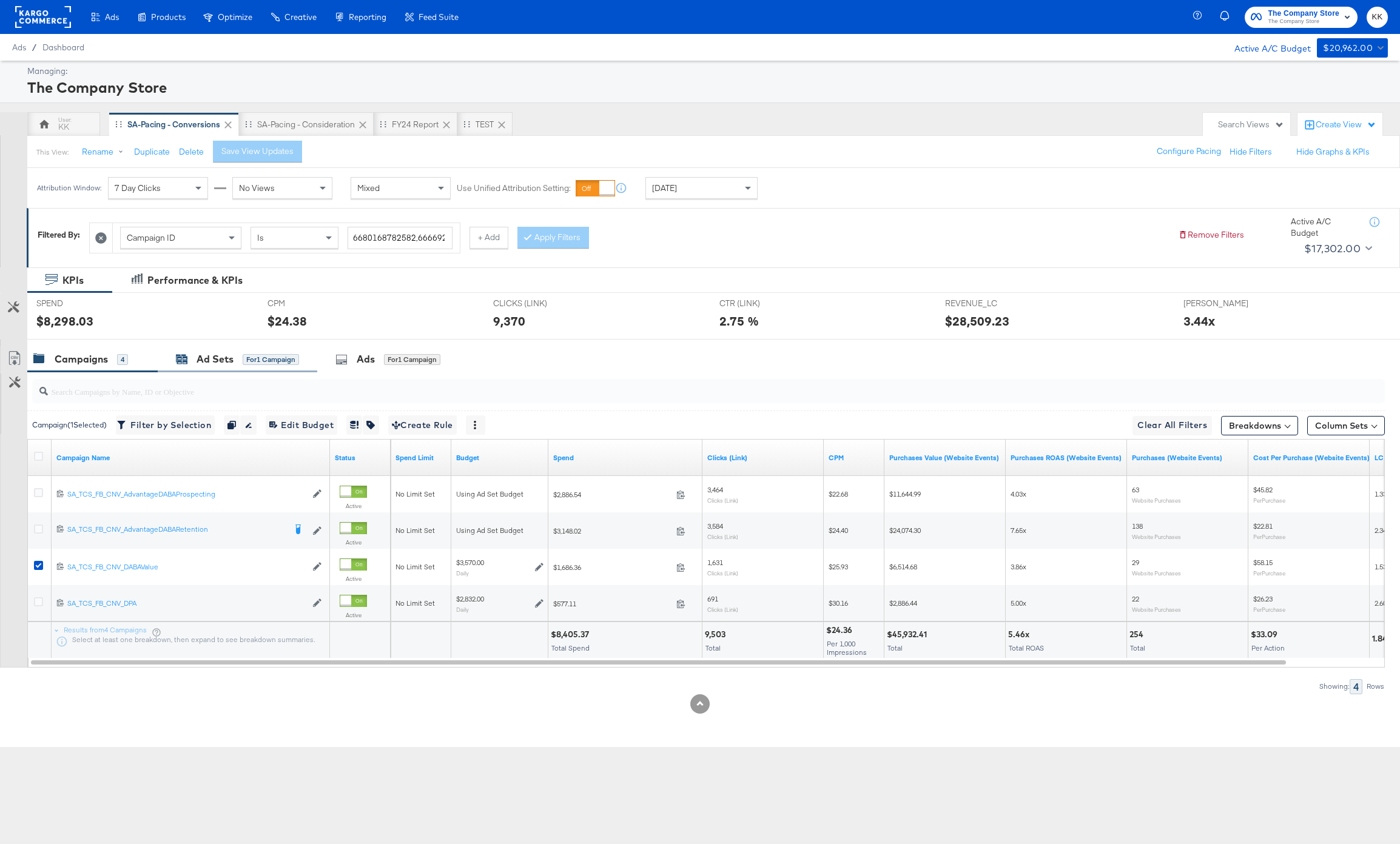
click at [259, 365] on div "Ad Sets for 1 Campaign" at bounding box center [237, 359] width 123 height 14
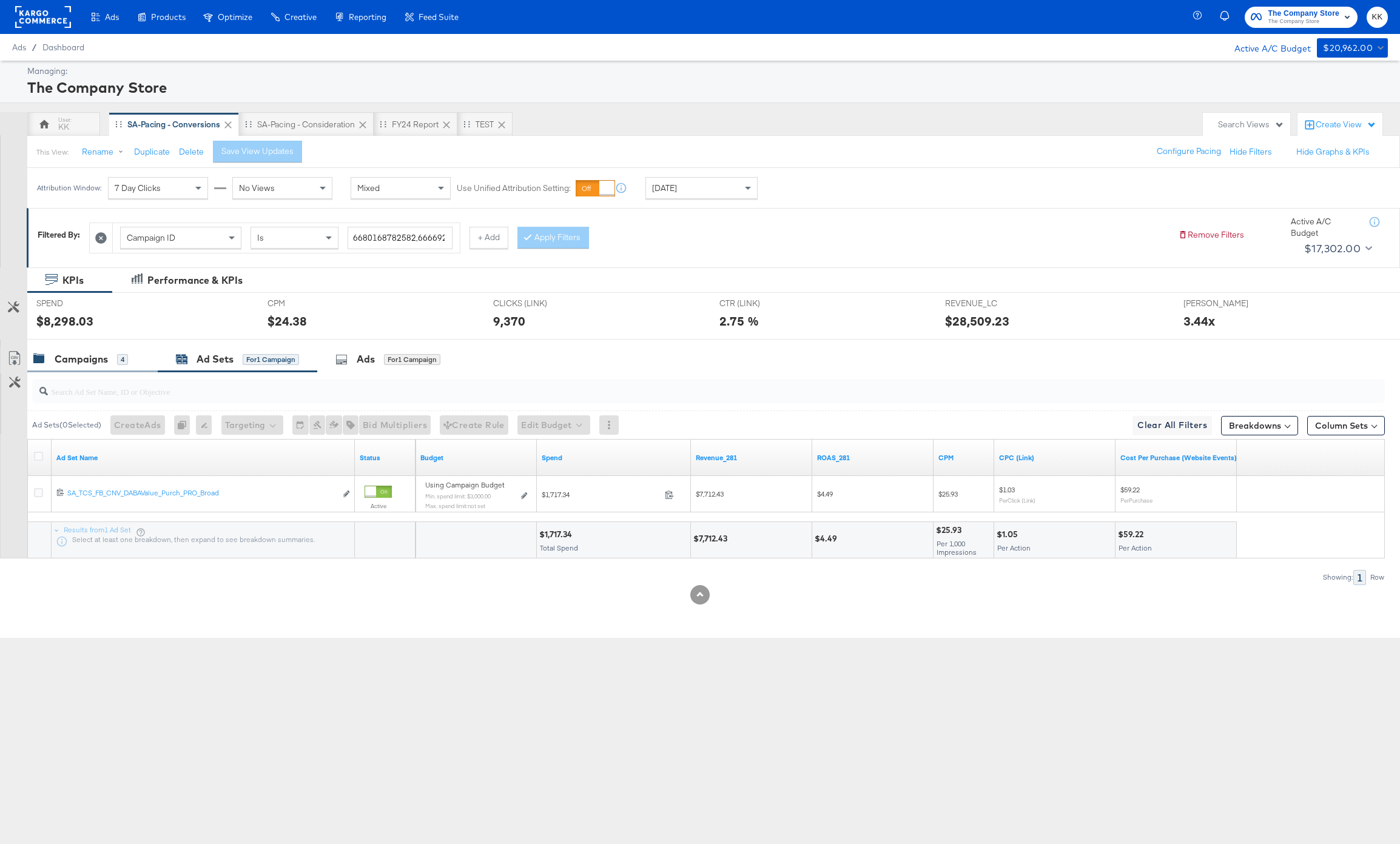
click at [121, 360] on div "4" at bounding box center [122, 360] width 11 height 11
